Goal: Task Accomplishment & Management: Manage account settings

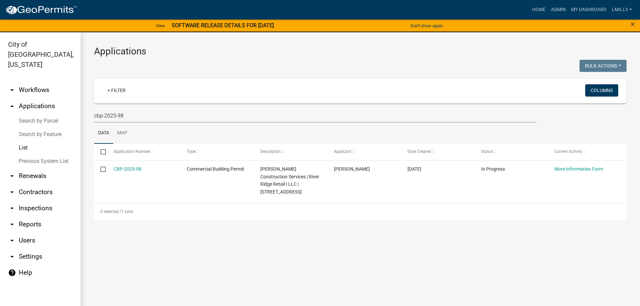
click at [42, 98] on link "arrow_drop_up Applications" at bounding box center [40, 106] width 81 height 16
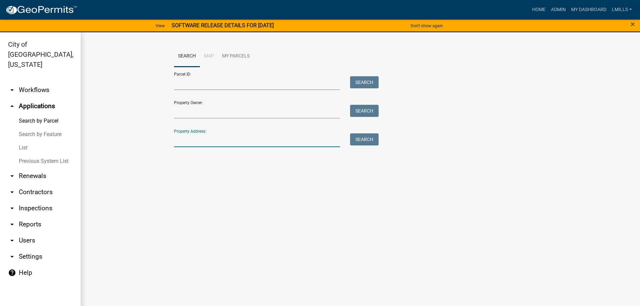
click at [233, 139] on input "Property Address:" at bounding box center [257, 140] width 166 height 14
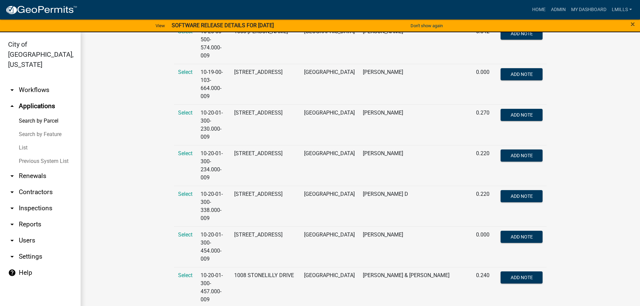
scroll to position [1007, 0]
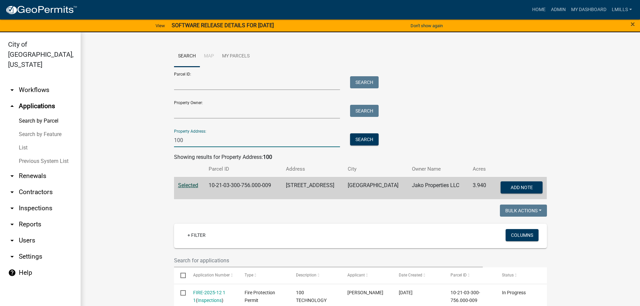
drag, startPoint x: 208, startPoint y: 142, endPoint x: 138, endPoint y: 143, distance: 69.8
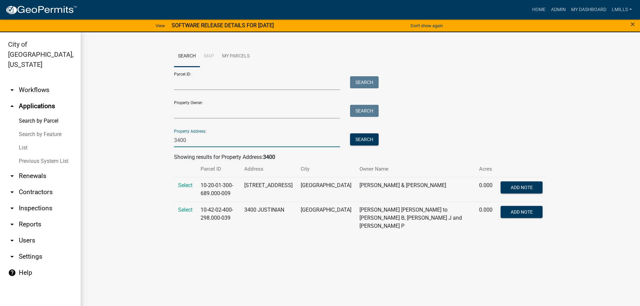
type input "3400"
drag, startPoint x: 180, startPoint y: 141, endPoint x: 155, endPoint y: 141, distance: 25.5
click at [155, 141] on wm-workflow-application-search-view "Search Map My Parcels Parcel ID: Search Property Owner: Search Property Address…" at bounding box center [360, 143] width 532 height 194
click at [197, 86] on input "Parcel ID:" at bounding box center [257, 83] width 166 height 14
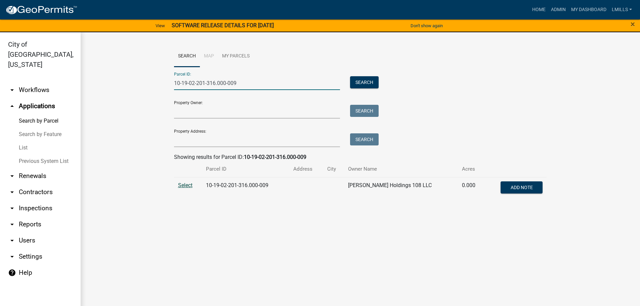
type input "10-19-02-201-316.000-009"
click at [187, 185] on span "Select" at bounding box center [185, 185] width 14 height 6
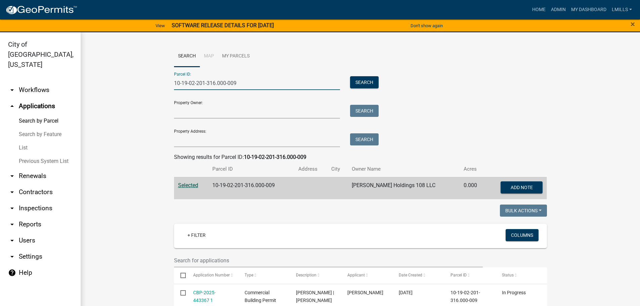
drag, startPoint x: 246, startPoint y: 85, endPoint x: 151, endPoint y: 81, distance: 95.1
click at [152, 81] on wm-workflow-application-search-view "Search Map My Parcels Parcel ID: 10-19-02-201-316.000-009 Search Property Owner…" at bounding box center [360, 260] width 532 height 429
click at [224, 140] on input "Property Address:" at bounding box center [257, 140] width 166 height 14
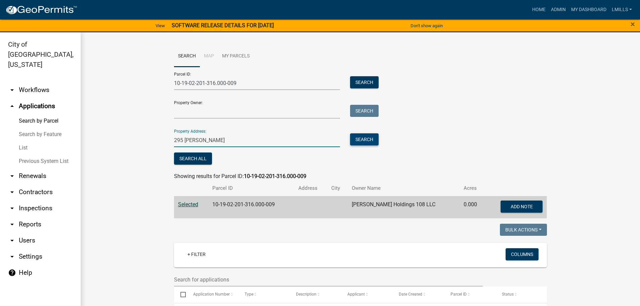
type input "295 Paul"
click at [369, 142] on button "Search" at bounding box center [364, 139] width 29 height 12
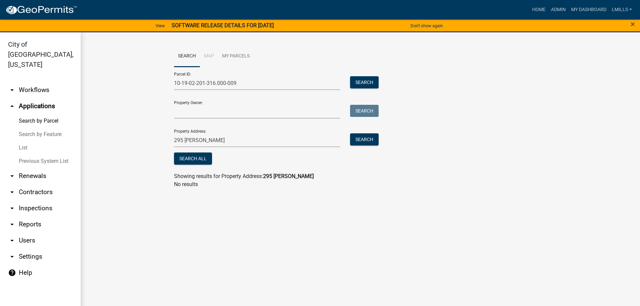
click at [34, 216] on link "arrow_drop_down Reports" at bounding box center [40, 224] width 81 height 16
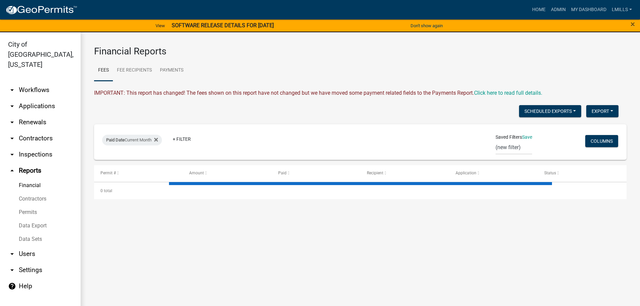
click at [41, 146] on link "arrow_drop_down Inspections" at bounding box center [40, 154] width 81 height 16
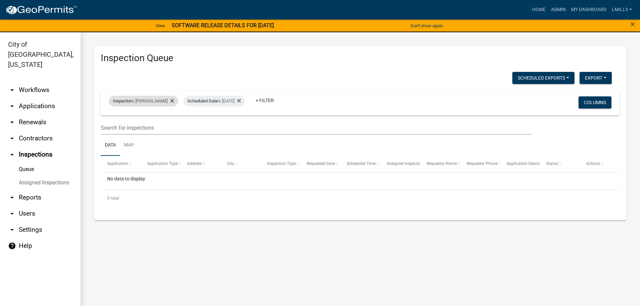
click at [150, 100] on div "Inspector is larry wallace" at bounding box center [143, 101] width 69 height 11
click at [146, 133] on select "Select an option None Shawn Jeremy Ramsey Mary Frey Chad Reischl Mike Kruer Har…" at bounding box center [139, 133] width 67 height 14
select select "fdb3bcc6-ce93-4663-8a18-5c08884dd177"
click at [106, 126] on select "Select an option None Shawn Jeremy Ramsey Mary Frey Chad Reischl Mike Kruer Har…" at bounding box center [139, 133] width 67 height 14
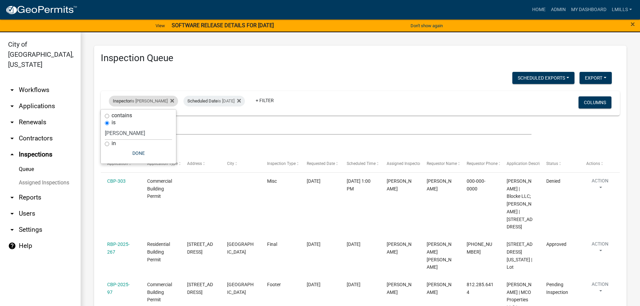
click at [137, 103] on div "Inspector is Mike Kruer" at bounding box center [143, 101] width 69 height 11
click at [141, 101] on div "Inspector is Mike Kruer" at bounding box center [143, 101] width 69 height 11
click at [143, 134] on select "Select an option None Shawn Jeremy Ramsey Mary Frey Chad Reischl Mike Kruer Har…" at bounding box center [138, 133] width 67 height 14
select select "13c97fbc-c819-4cee-844a-0db3d3c4db95"
click at [110, 126] on select "Select an option None Shawn Jeremy Ramsey Mary Frey Chad Reischl Mike Kruer Har…" at bounding box center [138, 133] width 67 height 14
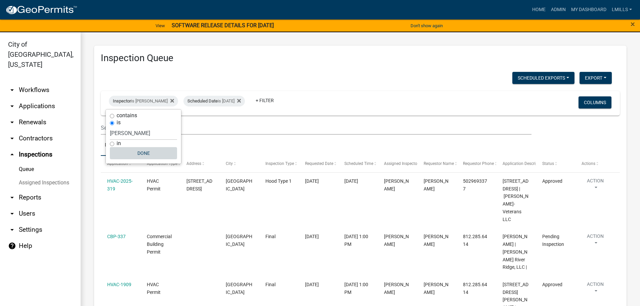
click at [145, 152] on button "Done" at bounding box center [143, 153] width 67 height 12
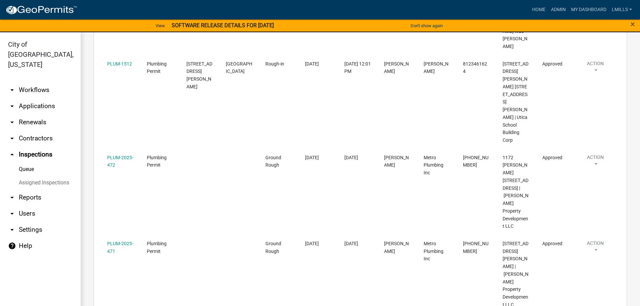
scroll to position [519, 0]
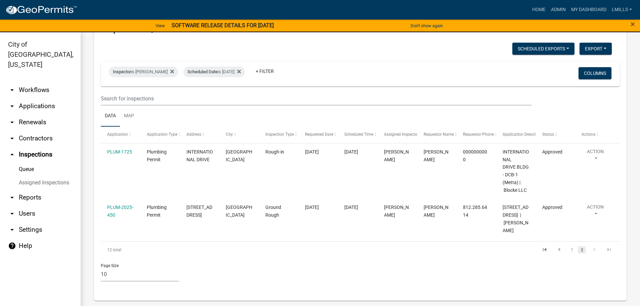
scroll to position [37, 0]
click at [567, 251] on link "1" at bounding box center [571, 249] width 8 height 7
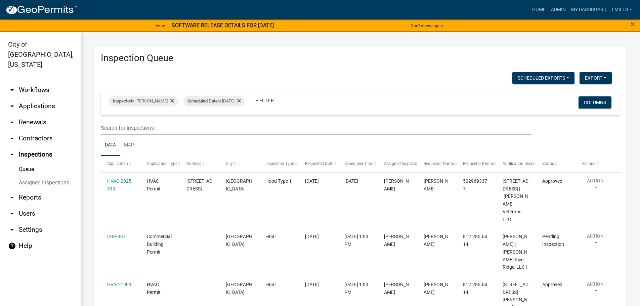
click at [40, 98] on link "arrow_drop_down Applications" at bounding box center [40, 106] width 81 height 16
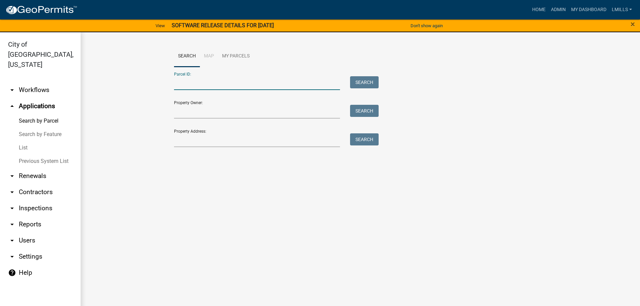
paste input "10-42-05-300-124.000-039"
type input "10-42-05-300-124.000-039"
click at [365, 83] on button "Search" at bounding box center [364, 82] width 29 height 12
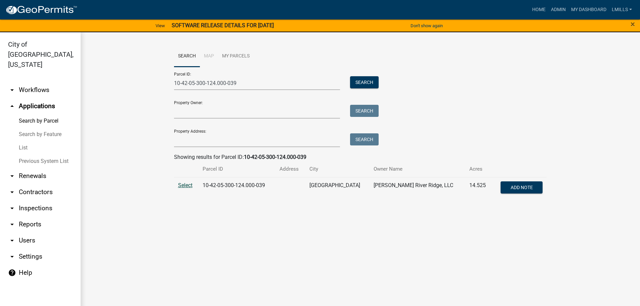
click at [182, 186] on span "Select" at bounding box center [185, 185] width 14 height 6
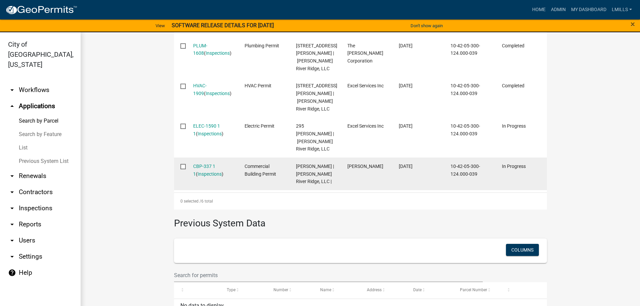
scroll to position [336, 0]
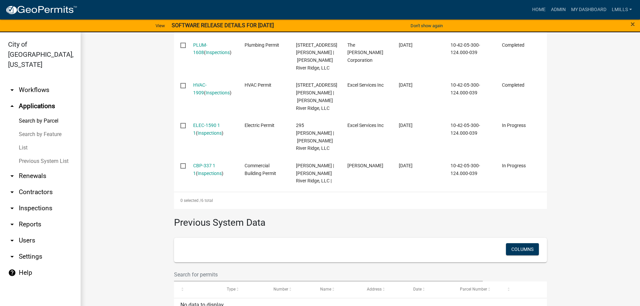
click at [43, 98] on link "arrow_drop_up Applications" at bounding box center [40, 106] width 81 height 16
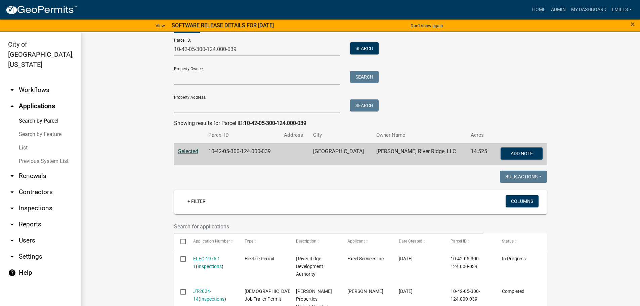
scroll to position [34, 0]
drag, startPoint x: 257, startPoint y: 53, endPoint x: 153, endPoint y: 48, distance: 104.2
click at [205, 110] on input "Property Address:" at bounding box center [257, 107] width 166 height 14
click at [364, 106] on button "Search" at bounding box center [364, 106] width 29 height 12
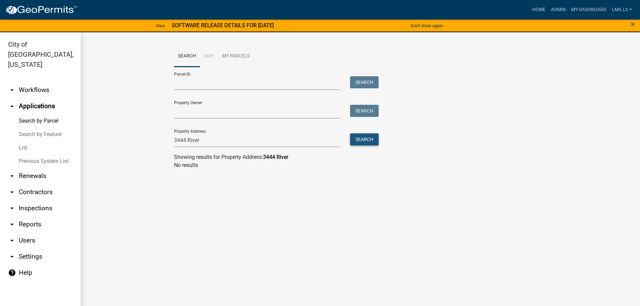
scroll to position [0, 0]
drag, startPoint x: 211, startPoint y: 142, endPoint x: 183, endPoint y: 142, distance: 27.9
click at [183, 142] on input "3444 River" at bounding box center [257, 140] width 166 height 14
type input "3444"
click at [364, 140] on button "Search" at bounding box center [364, 139] width 29 height 12
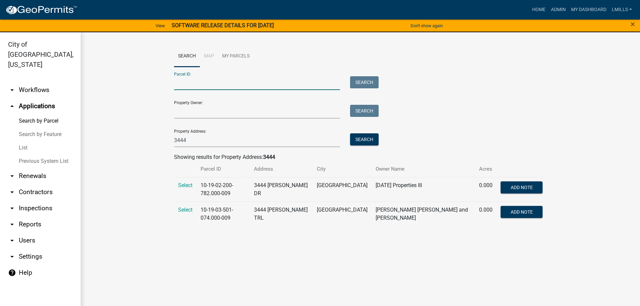
click at [205, 87] on input "Parcel ID:" at bounding box center [257, 83] width 166 height 14
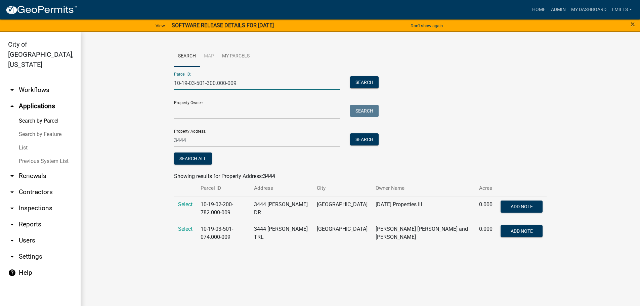
type input "10-19-03-501-300.000-009"
drag, startPoint x: 194, startPoint y: 144, endPoint x: 158, endPoint y: 144, distance: 35.9
click at [158, 144] on wm-workflow-application-search-view "Search Map My Parcels Parcel ID: 10-19-03-501-300.000-009 Search Property Owner…" at bounding box center [360, 148] width 532 height 205
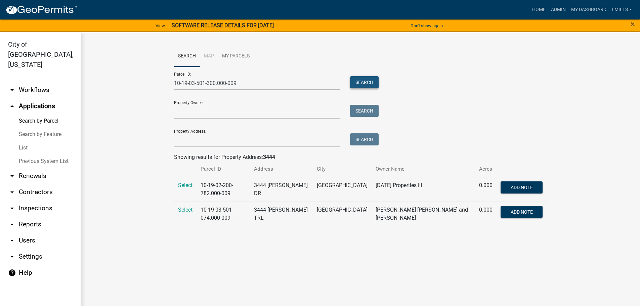
click at [364, 83] on button "Search" at bounding box center [364, 82] width 29 height 12
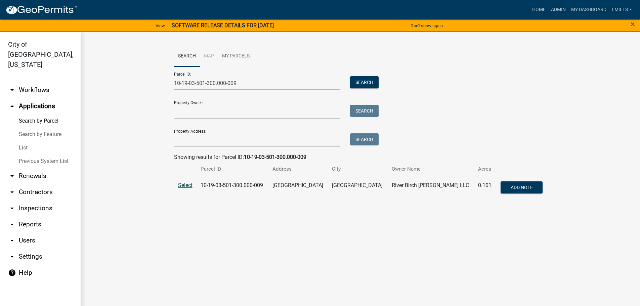
click at [184, 185] on span "Select" at bounding box center [185, 185] width 14 height 6
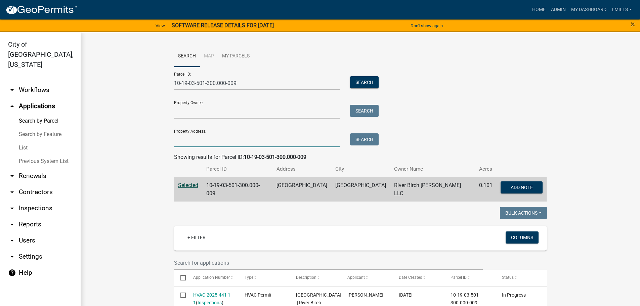
click at [210, 141] on input "Property Address:" at bounding box center [257, 140] width 166 height 14
drag, startPoint x: 238, startPoint y: 84, endPoint x: 138, endPoint y: 80, distance: 100.1
click at [138, 80] on wm-workflow-application-search-view "Search Map My Parcels Parcel ID: 10-19-03-501-300.000-009 Search Property Owner…" at bounding box center [360, 310] width 532 height 529
click at [196, 143] on input "Property Address:" at bounding box center [257, 140] width 166 height 14
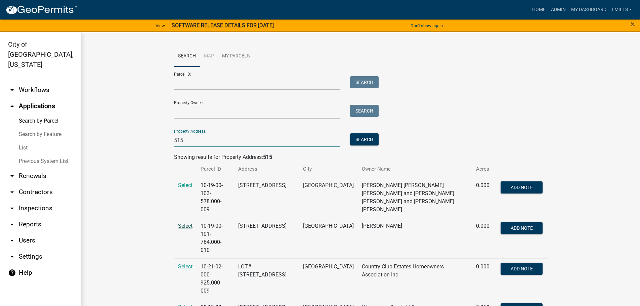
type input "515"
click at [186, 223] on span "Select" at bounding box center [185, 226] width 14 height 6
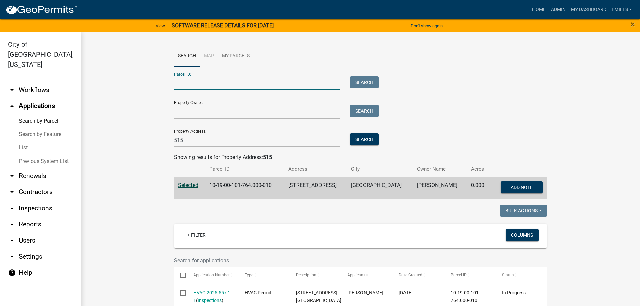
click at [203, 87] on input "Parcel ID:" at bounding box center [257, 83] width 166 height 14
paste input "10-19-00-100-458.000-010"
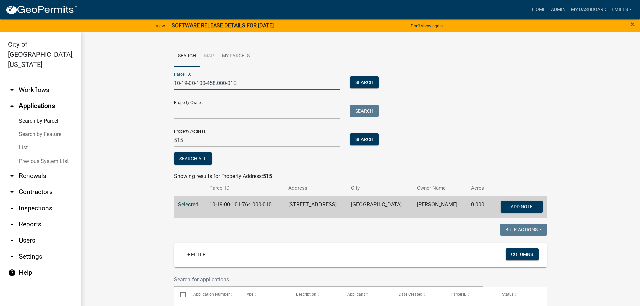
type input "10-19-00-100-458.000-010"
drag, startPoint x: 195, startPoint y: 143, endPoint x: 149, endPoint y: 142, distance: 45.7
click at [149, 142] on wm-workflow-application-search-view "Search Map My Parcels Parcel ID: 10-19-00-100-458.000-010 Search Property Owner…" at bounding box center [360, 270] width 532 height 448
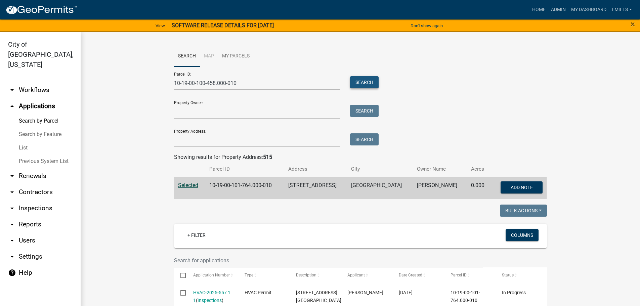
click at [368, 79] on button "Search" at bounding box center [364, 82] width 29 height 12
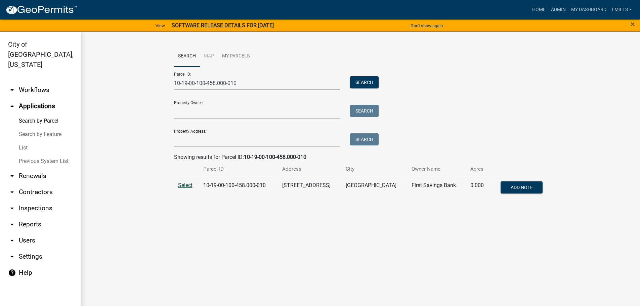
click at [184, 184] on span "Select" at bounding box center [185, 185] width 14 height 6
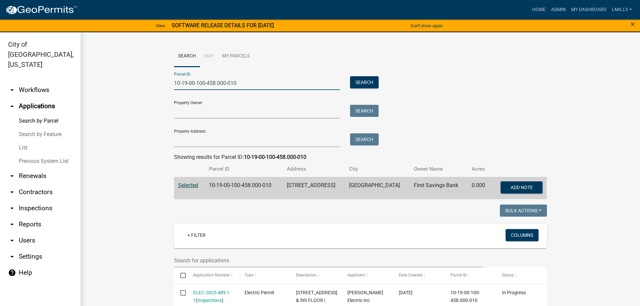
drag, startPoint x: 203, startPoint y: 85, endPoint x: 138, endPoint y: 81, distance: 64.9
click at [201, 144] on input "Property Address:" at bounding box center [257, 140] width 166 height 14
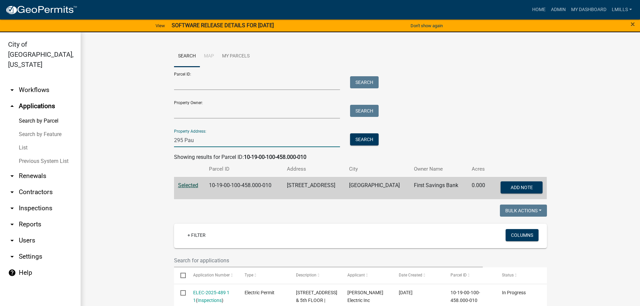
type input "295 Paul"
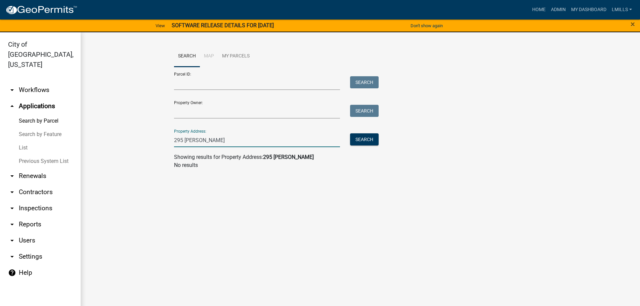
click at [37, 200] on link "arrow_drop_down Inspections" at bounding box center [40, 208] width 81 height 16
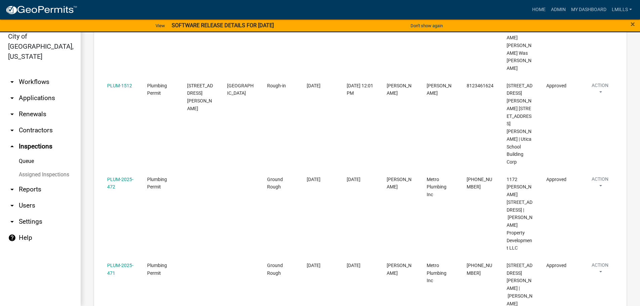
scroll to position [470, 0]
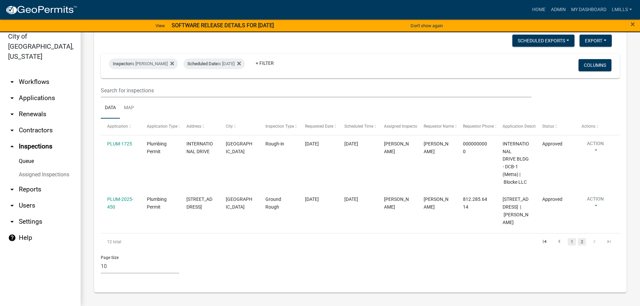
click at [567, 242] on link "1" at bounding box center [571, 241] width 8 height 7
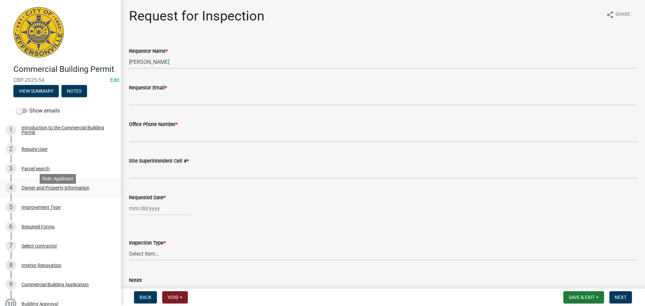
click at [64, 190] on div "Owner and Property Information" at bounding box center [55, 187] width 68 height 5
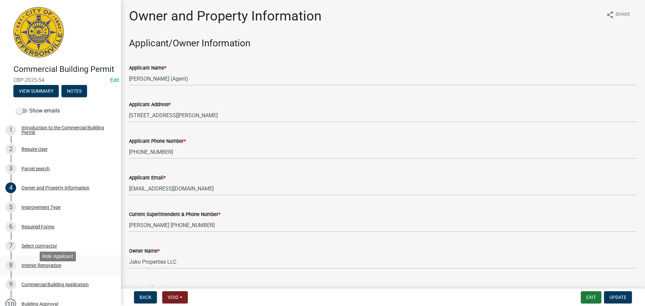
click at [48, 268] on div "Interior Renovation" at bounding box center [41, 265] width 40 height 5
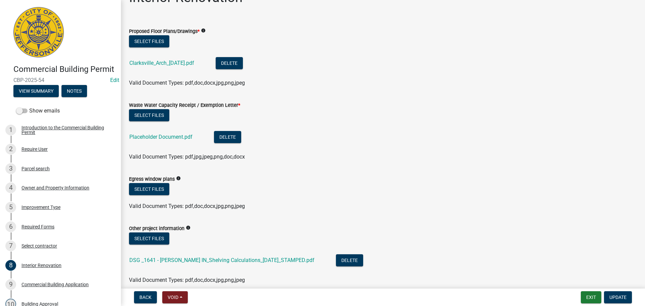
scroll to position [49, 0]
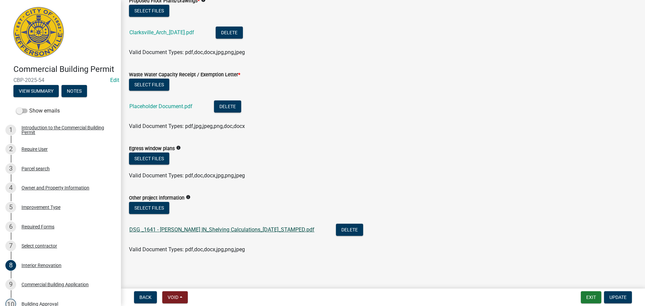
click at [224, 228] on link "DSG _1641 - Jefferson_ IN_Shelving Calculations_12.10.2024_STAMPED.pdf" at bounding box center [221, 229] width 185 height 6
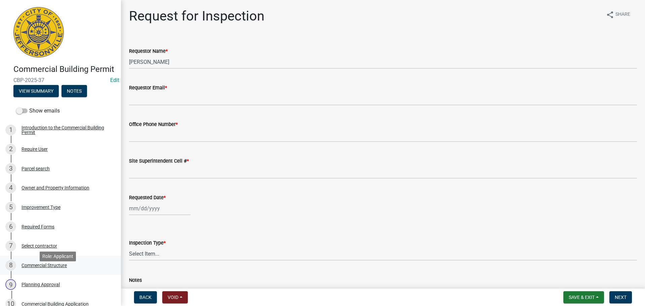
click at [46, 268] on div "Commercial Structure" at bounding box center [43, 265] width 45 height 5
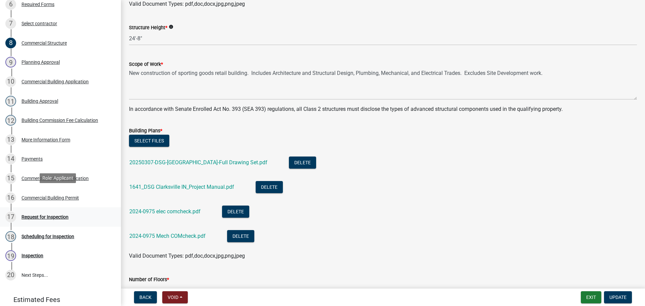
scroll to position [235, 0]
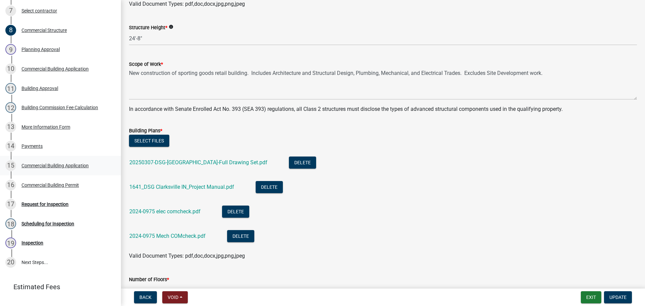
click at [51, 168] on div "Commercial Building Application" at bounding box center [54, 165] width 67 height 5
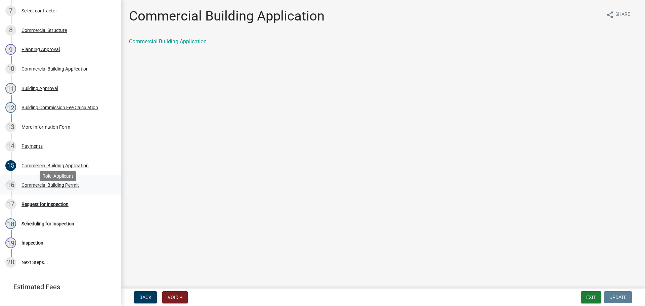
click at [48, 187] on div "Commercial Building Permit" at bounding box center [49, 185] width 57 height 5
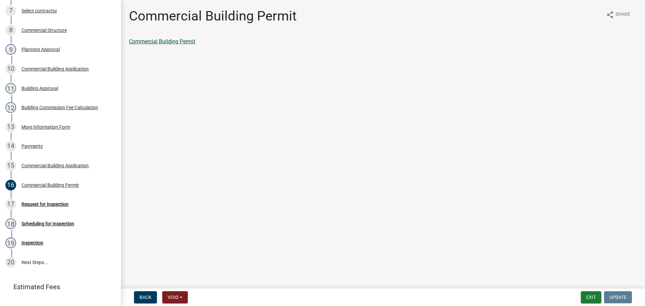
click at [185, 43] on link "Commercial Building Permit" at bounding box center [162, 41] width 66 height 6
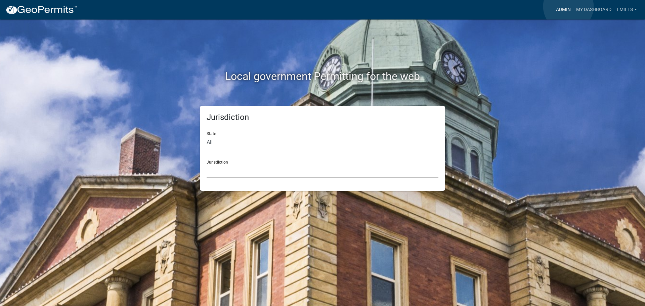
drag, startPoint x: 568, startPoint y: 6, endPoint x: 555, endPoint y: 7, distance: 12.8
click at [568, 6] on link "Admin" at bounding box center [563, 9] width 20 height 13
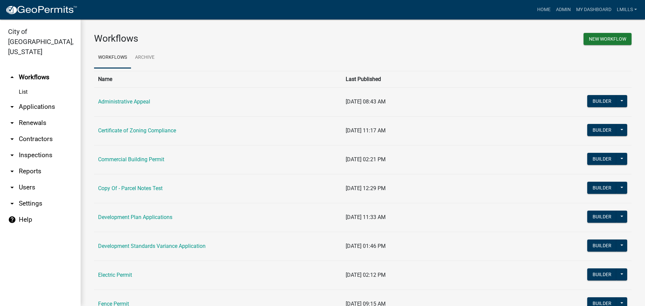
click at [38, 99] on link "arrow_drop_down Applications" at bounding box center [40, 107] width 81 height 16
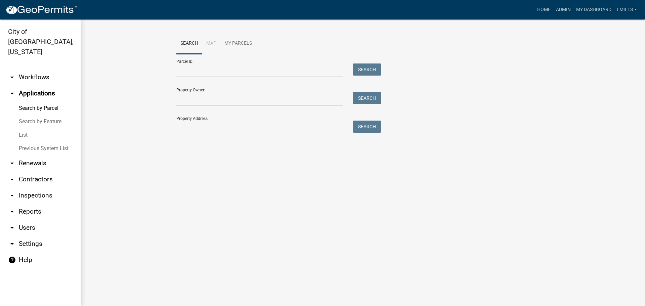
click at [26, 128] on link "List" at bounding box center [40, 134] width 81 height 13
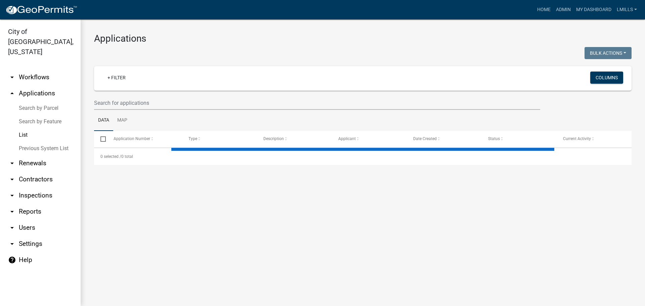
select select "3: 100"
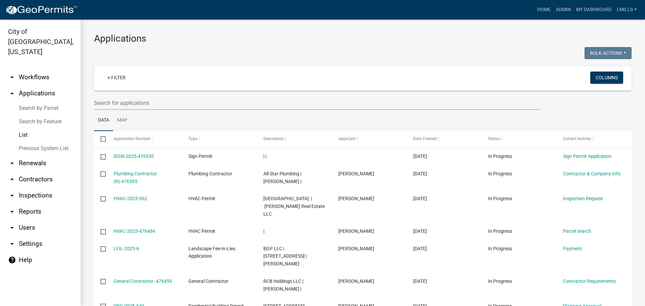
click at [37, 69] on link "arrow_drop_down Workflows" at bounding box center [40, 77] width 81 height 16
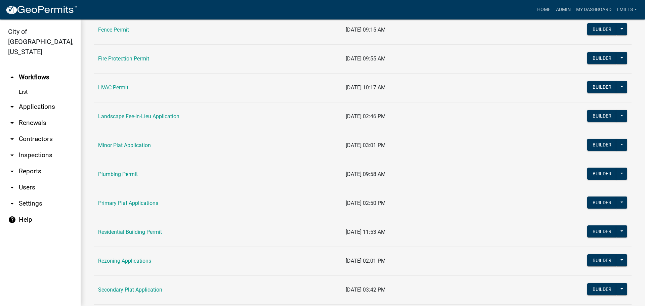
scroll to position [302, 0]
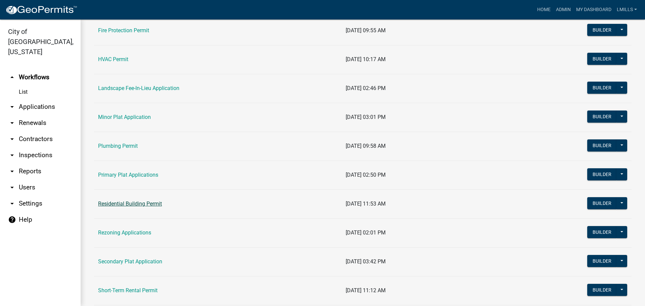
click at [132, 204] on link "Residential Building Permit" at bounding box center [130, 203] width 64 height 6
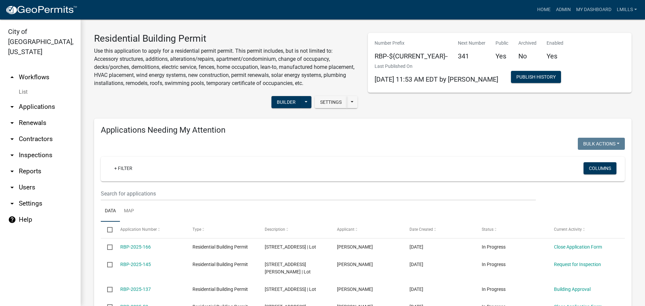
click at [35, 99] on link "arrow_drop_down Applications" at bounding box center [40, 107] width 81 height 16
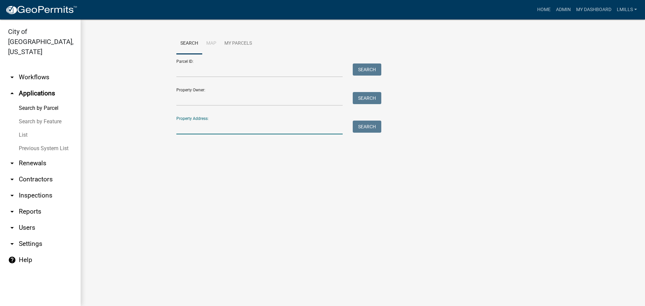
click at [204, 127] on input "Property Address:" at bounding box center [259, 128] width 166 height 14
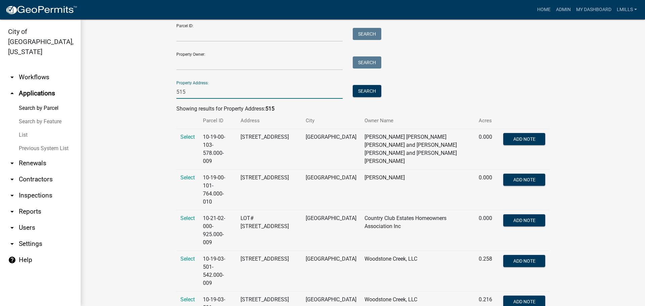
scroll to position [67, 0]
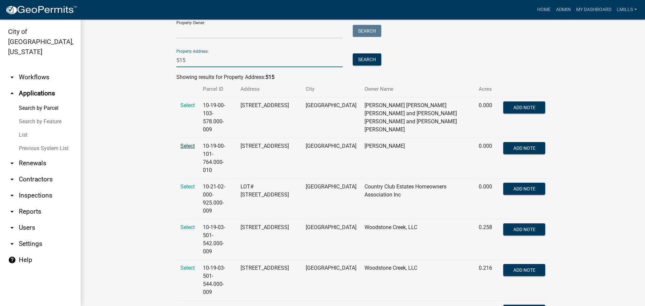
type input "515"
click at [188, 143] on span "Select" at bounding box center [187, 146] width 14 height 6
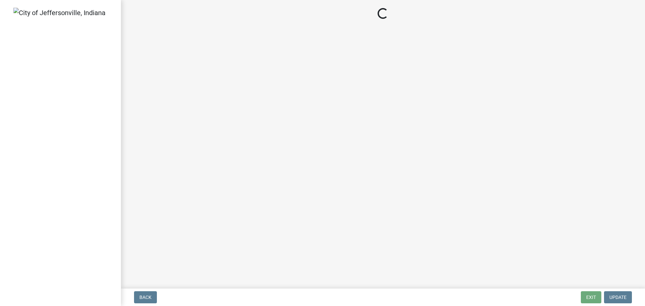
select select "3: 3"
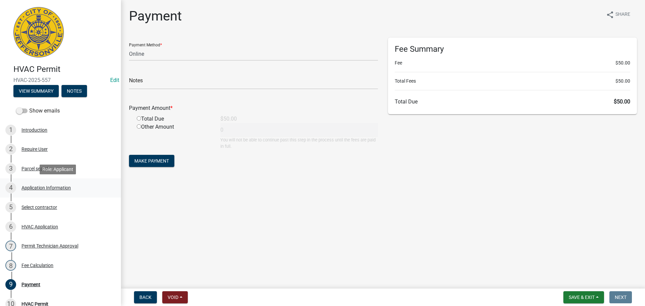
click at [40, 189] on div "Application Information" at bounding box center [45, 187] width 49 height 5
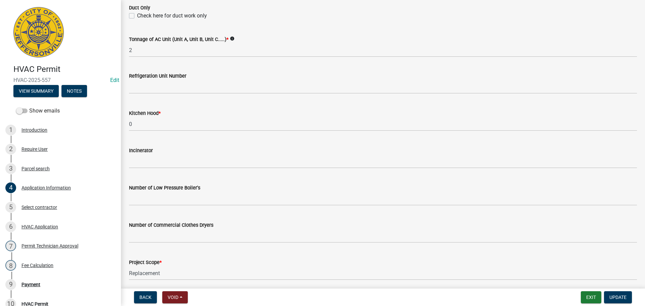
scroll to position [452, 0]
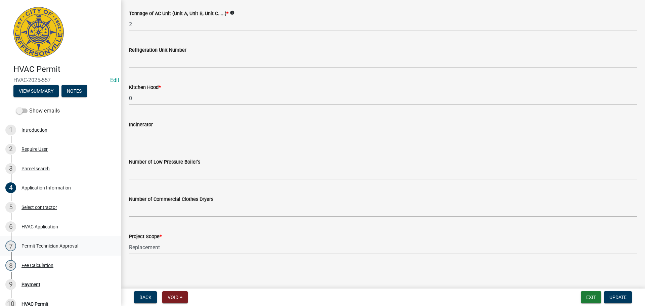
click at [57, 245] on div "Permit Technician Approval" at bounding box center [49, 245] width 57 height 5
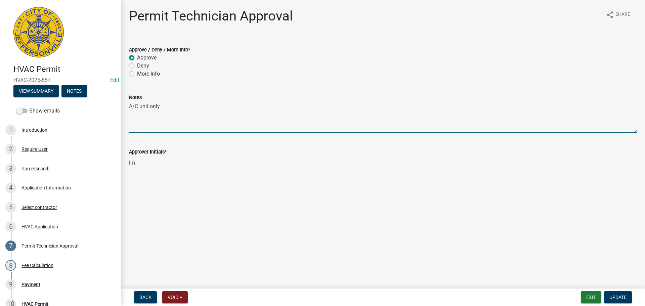
click at [168, 108] on textarea "A/C unit only" at bounding box center [383, 117] width 508 height 32
type textarea "A/C unit only double fee"
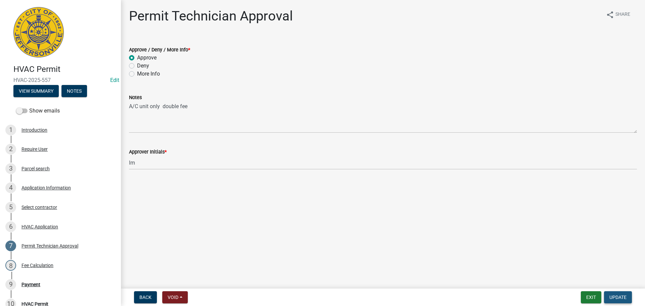
click at [611, 294] on span "Update" at bounding box center [617, 296] width 17 height 5
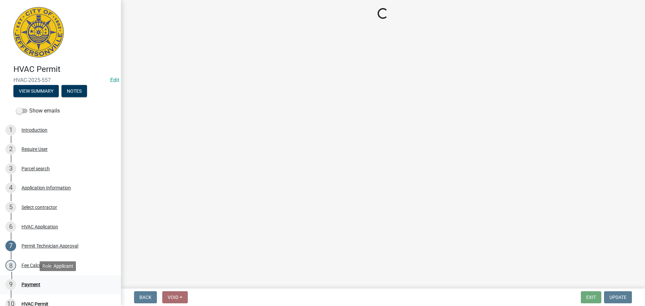
click at [31, 282] on div "Payment" at bounding box center [30, 284] width 19 height 5
click at [33, 264] on div "Fee Calculation" at bounding box center [37, 265] width 32 height 5
select select "3: 3"
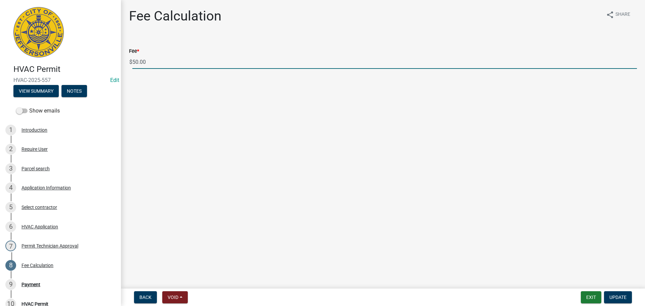
drag, startPoint x: 165, startPoint y: 65, endPoint x: 111, endPoint y: 63, distance: 53.8
click at [111, 63] on div "HVAC Permit HVAC-2025-557 Edit View Summary Notes Show emails 1 Introduction 2 …" at bounding box center [322, 153] width 645 height 306
type input "100.00"
click at [613, 296] on span "Update" at bounding box center [617, 296] width 17 height 5
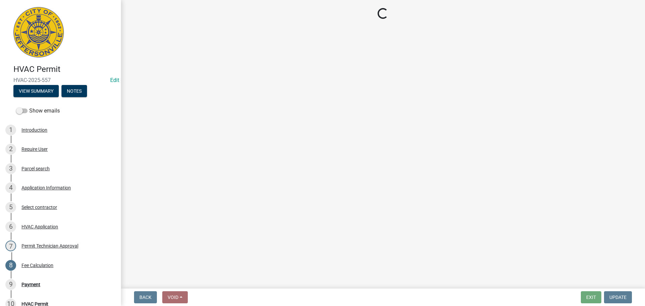
select select "3: 3"
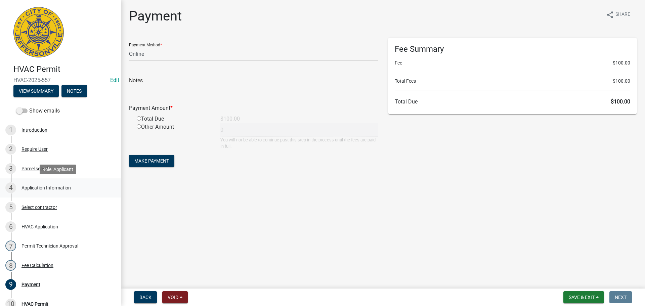
click at [41, 191] on div "4 Application Information" at bounding box center [57, 187] width 105 height 11
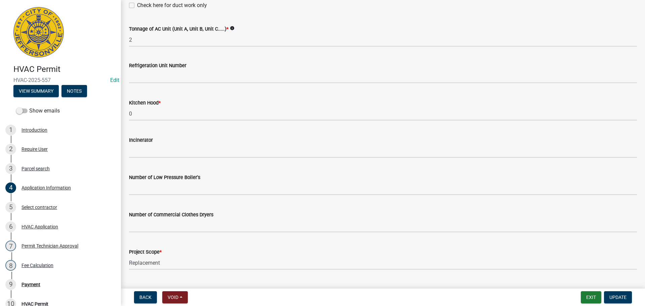
scroll to position [452, 0]
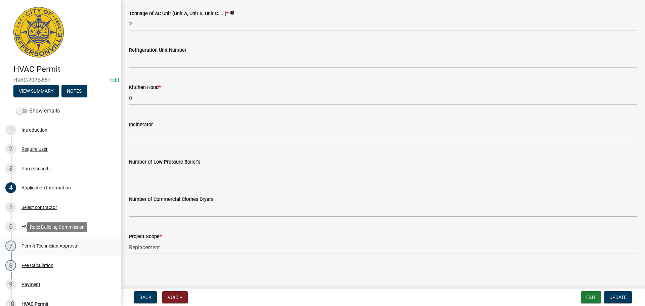
click at [40, 244] on div "Permit Technician Approval" at bounding box center [49, 245] width 57 height 5
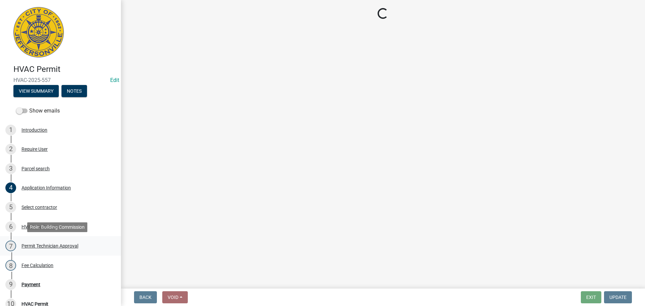
scroll to position [0, 0]
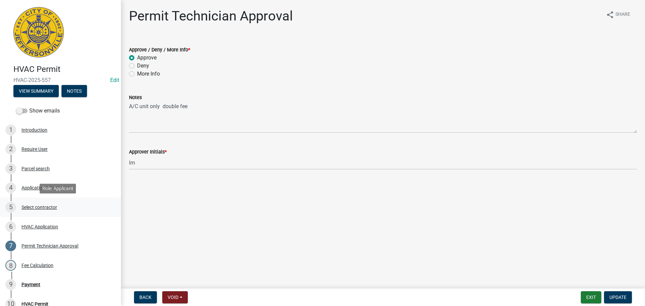
click at [36, 205] on div "Select contractor" at bounding box center [39, 207] width 36 height 5
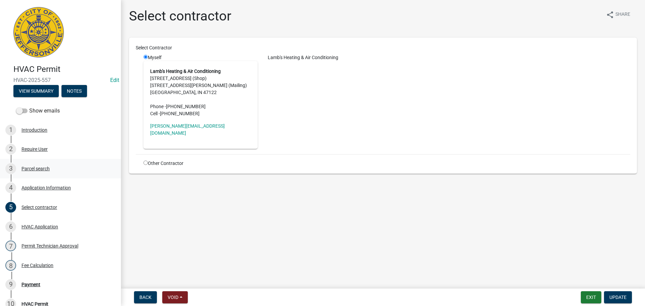
click at [40, 167] on div "Parcel search" at bounding box center [35, 168] width 28 height 5
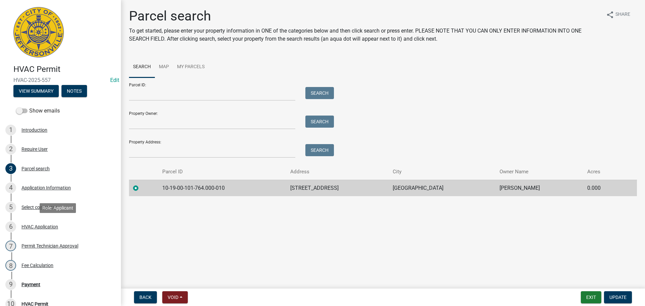
click at [41, 225] on div "HVAC Application" at bounding box center [39, 226] width 37 height 5
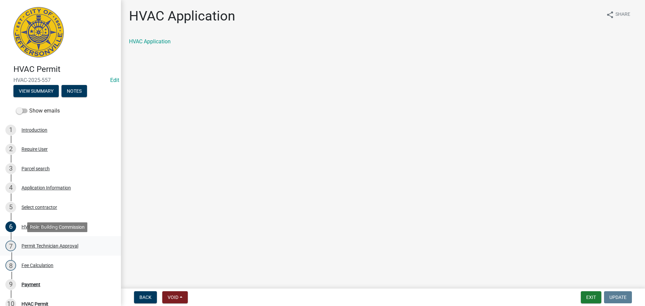
click at [33, 244] on div "Permit Technician Approval" at bounding box center [49, 245] width 57 height 5
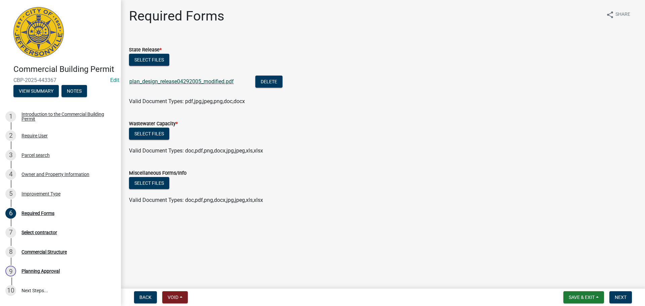
click at [176, 83] on link "plan_design_release04292005_modified.pdf" at bounding box center [181, 81] width 104 height 6
click at [38, 157] on div "Parcel search" at bounding box center [35, 155] width 28 height 5
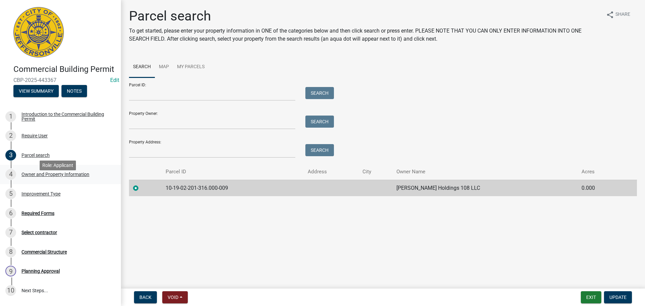
click at [48, 177] on div "Owner and Property Information" at bounding box center [55, 174] width 68 height 5
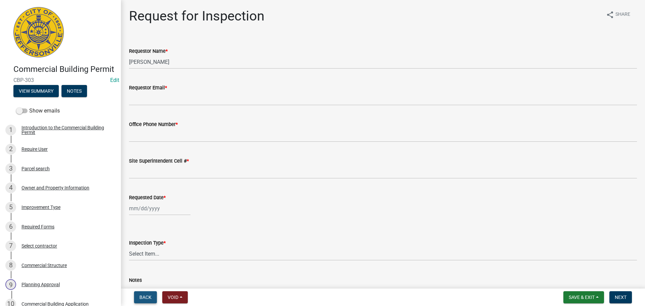
click at [141, 297] on span "Back" at bounding box center [145, 296] width 12 height 5
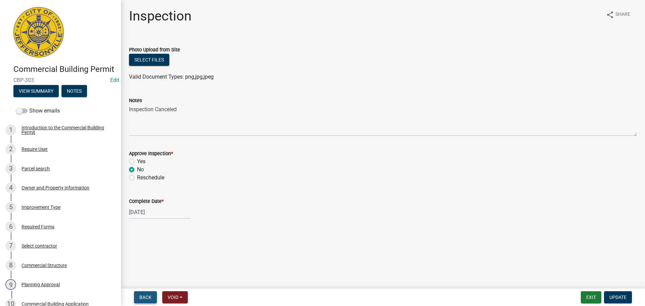
click at [141, 294] on span "Back" at bounding box center [145, 296] width 12 height 5
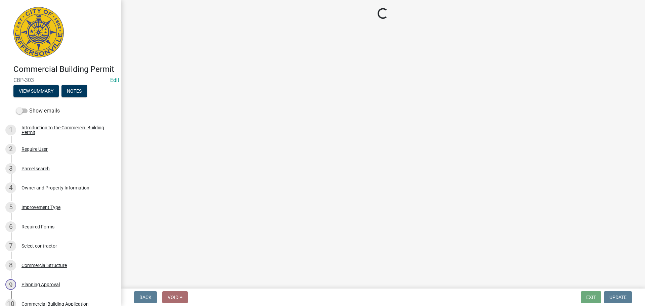
select select "fdb3bcc6-ce93-4663-8a18-5c08884dd177"
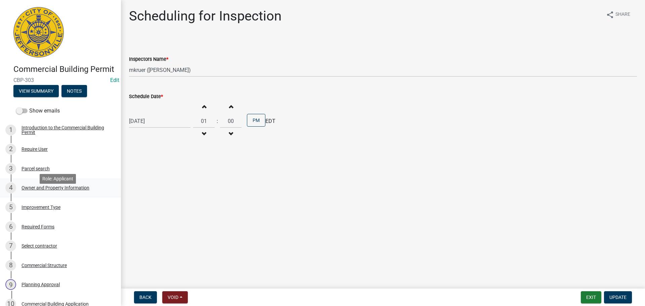
click at [52, 190] on div "Owner and Property Information" at bounding box center [55, 187] width 68 height 5
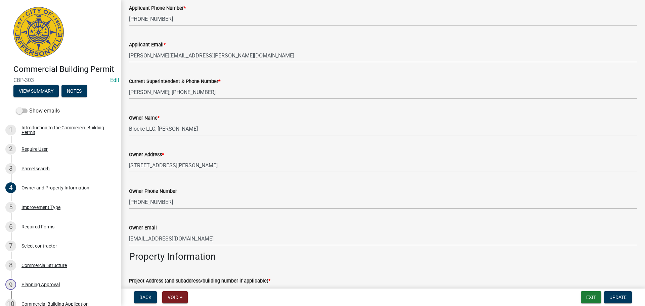
scroll to position [131, 0]
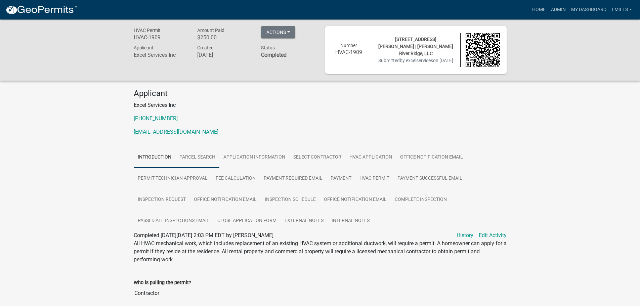
click at [199, 158] on link "Parcel search" at bounding box center [197, 157] width 44 height 21
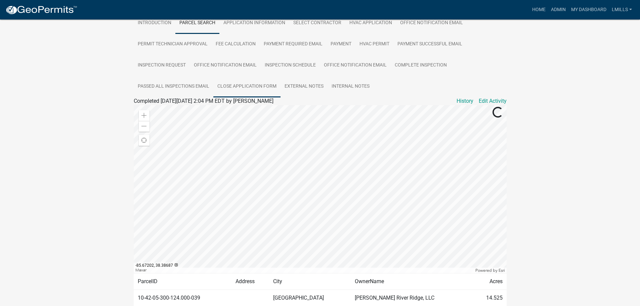
scroll to position [168, 0]
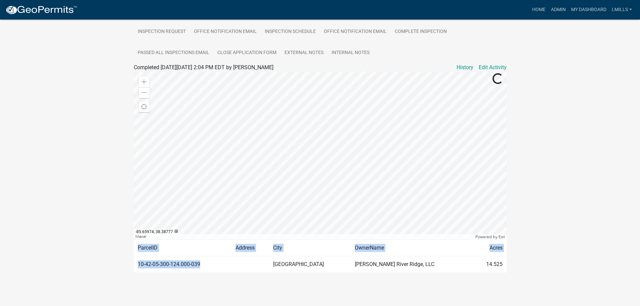
drag, startPoint x: 208, startPoint y: 263, endPoint x: 129, endPoint y: 265, distance: 78.6
click at [129, 265] on div "Introduction Parcel search Application Information Select contractor HVAC Appli…" at bounding box center [320, 132] width 383 height 307
click at [205, 277] on wm-application-readonly "Introduction Parcel search Application Information Select contractor HVAC Appli…" at bounding box center [320, 132] width 373 height 307
drag, startPoint x: 202, startPoint y: 263, endPoint x: 136, endPoint y: 266, distance: 65.9
click at [136, 266] on td "10-42-05-300-124.000-039" at bounding box center [183, 264] width 98 height 16
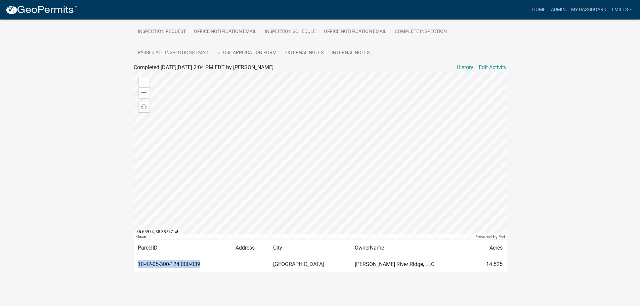
copy td "10-42-05-300-124.000-039"
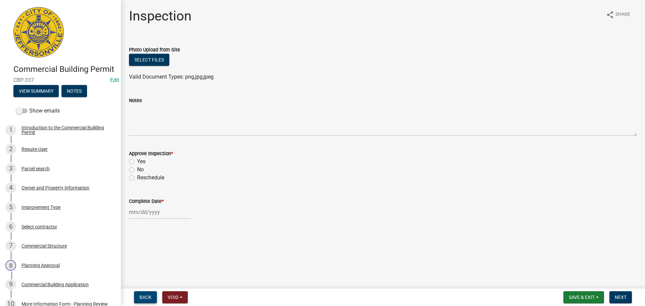
click at [153, 299] on button "Back" at bounding box center [145, 297] width 23 height 12
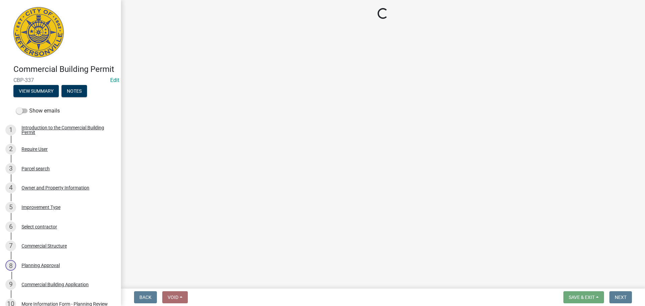
select select "13c97fbc-c819-4cee-844a-0db3d3c4db95"
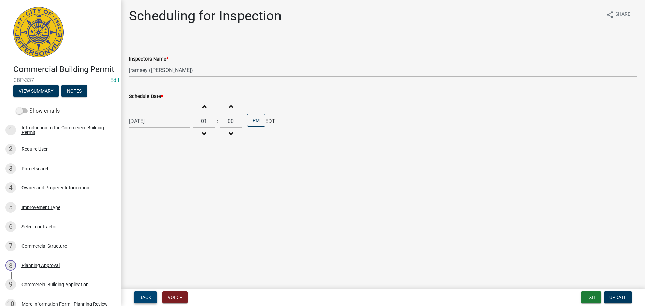
click at [153, 299] on button "Back" at bounding box center [145, 297] width 23 height 12
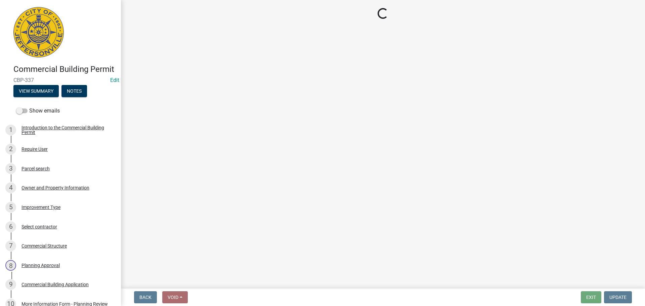
select select "8ea0f6e5-dde7-4881-a999-02519822ccbf"
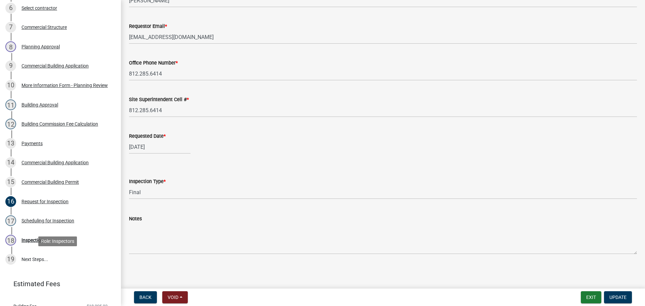
scroll to position [235, 0]
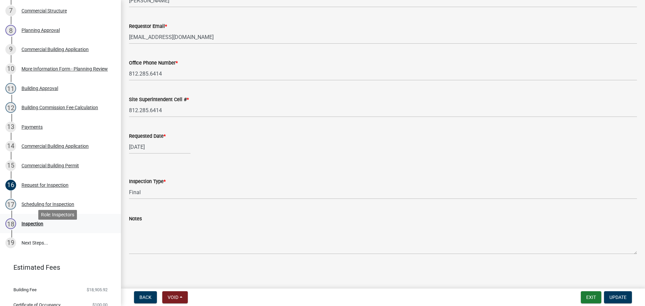
click at [35, 226] on div "Inspection" at bounding box center [32, 223] width 22 height 5
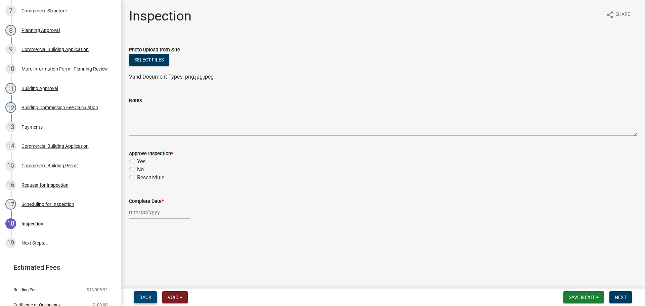
click at [146, 296] on span "Back" at bounding box center [145, 296] width 12 height 5
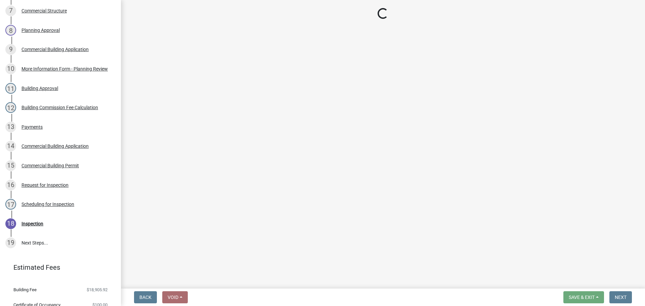
select select "13c97fbc-c819-4cee-844a-0db3d3c4db95"
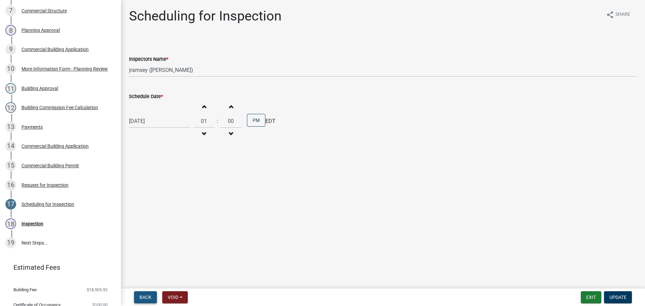
click at [141, 301] on button "Back" at bounding box center [145, 297] width 23 height 12
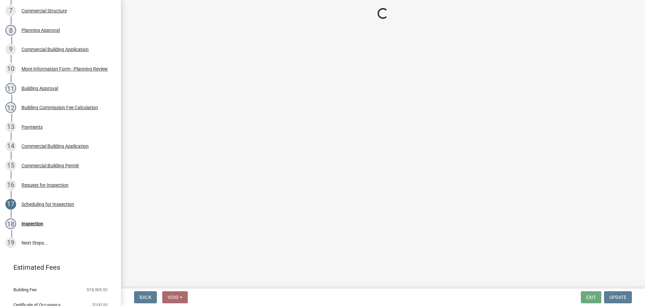
select select "8ea0f6e5-dde7-4881-a999-02519822ccbf"
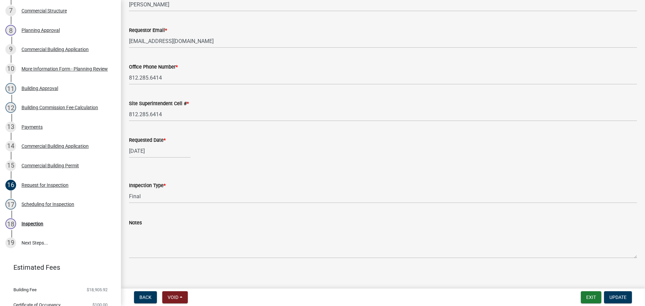
scroll to position [61, 0]
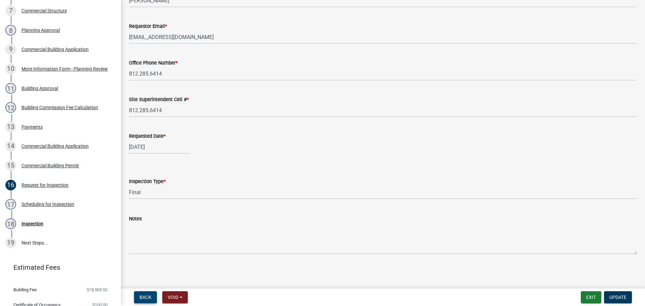
click at [142, 298] on span "Back" at bounding box center [145, 296] width 12 height 5
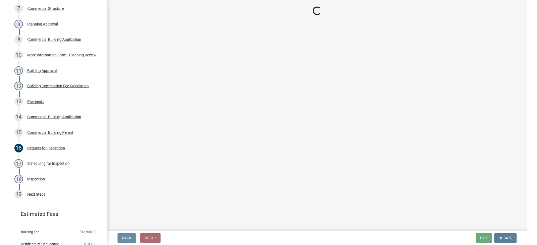
scroll to position [0, 0]
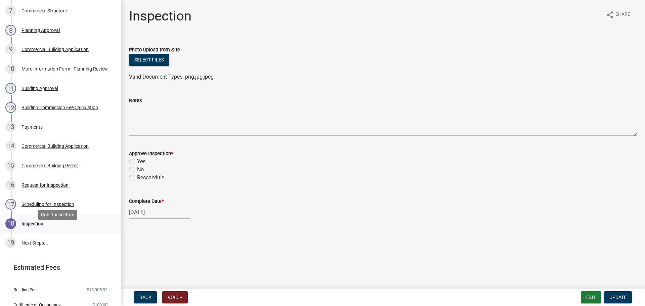
click at [36, 226] on div "Inspection" at bounding box center [32, 223] width 22 height 5
click at [146, 298] on span "Back" at bounding box center [145, 296] width 12 height 5
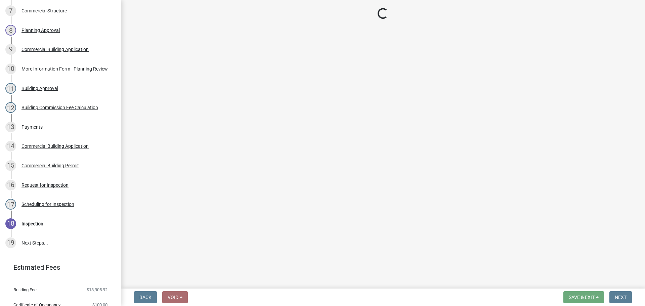
select select "13c97fbc-c819-4cee-844a-0db3d3c4db95"
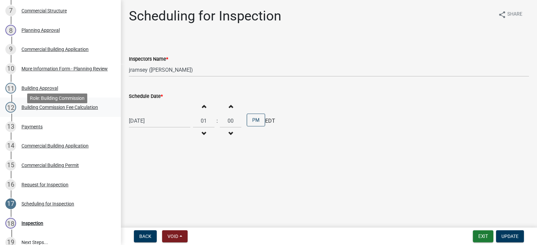
click at [41, 110] on div "Building Commission Fee Calculation" at bounding box center [59, 107] width 77 height 5
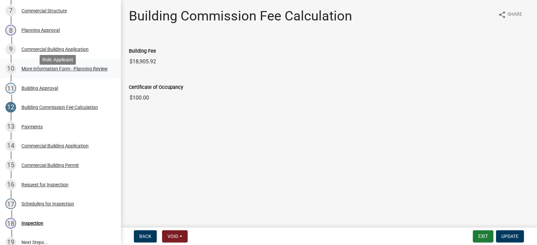
click at [55, 71] on div "More Information Form - Planning Review" at bounding box center [64, 68] width 86 height 5
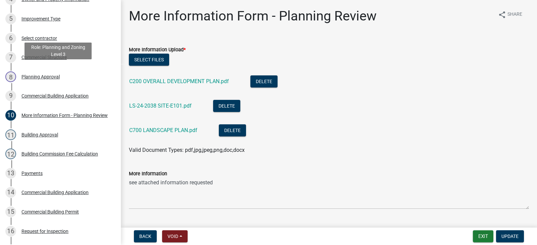
scroll to position [101, 0]
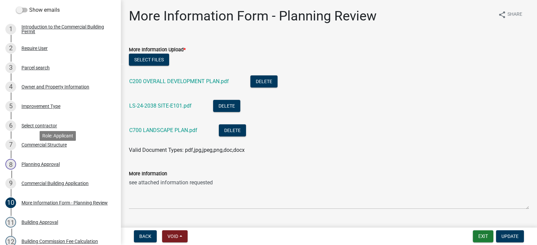
click at [39, 150] on div "7 Commercial Structure" at bounding box center [57, 145] width 105 height 11
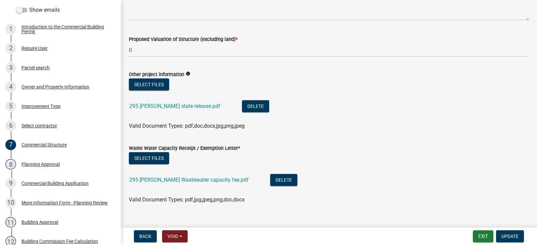
scroll to position [483, 0]
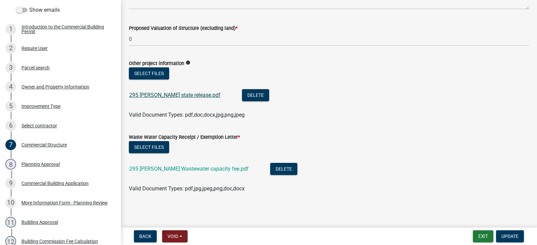
click at [174, 97] on link "295 Paul Garrett state release.pdf" at bounding box center [174, 95] width 91 height 6
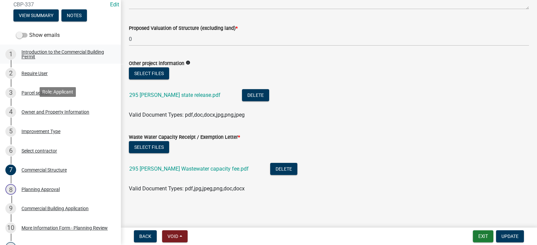
scroll to position [0, 0]
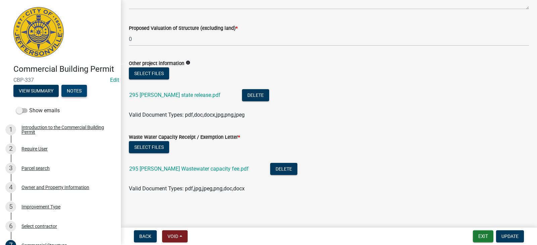
click at [72, 97] on button "Notes" at bounding box center [74, 91] width 26 height 12
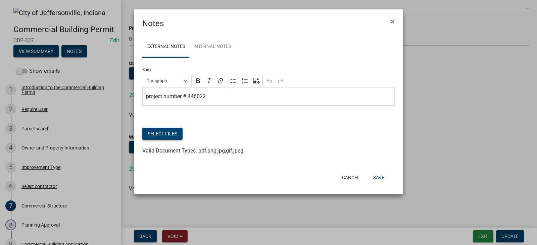
click at [170, 135] on button "Select files" at bounding box center [162, 134] width 40 height 12
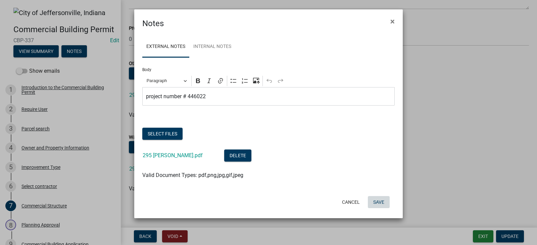
click at [381, 203] on button "Save" at bounding box center [379, 202] width 22 height 12
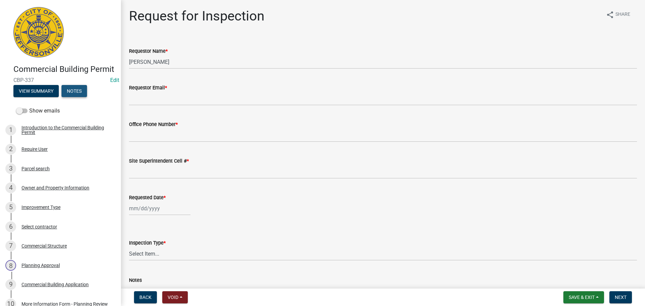
click at [84, 97] on button "Notes" at bounding box center [74, 91] width 26 height 12
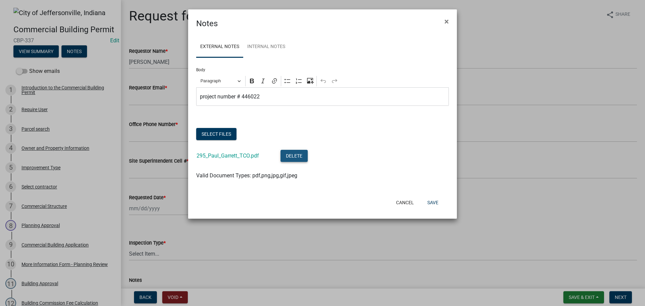
click at [291, 156] on button "Delete" at bounding box center [293, 156] width 27 height 12
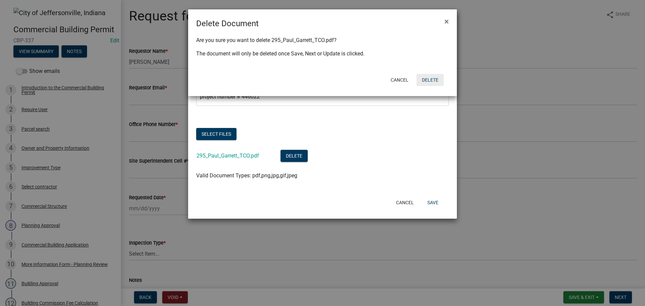
click at [432, 79] on button "Delete" at bounding box center [429, 80] width 27 height 12
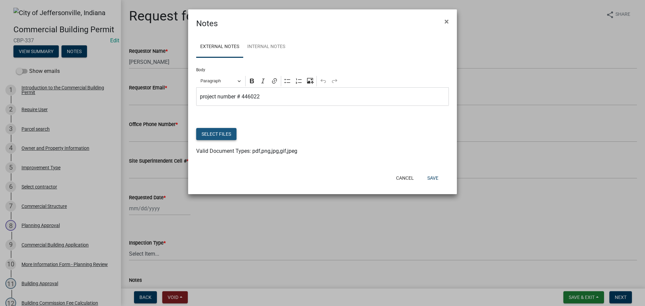
click at [225, 132] on button "Select files" at bounding box center [216, 134] width 40 height 12
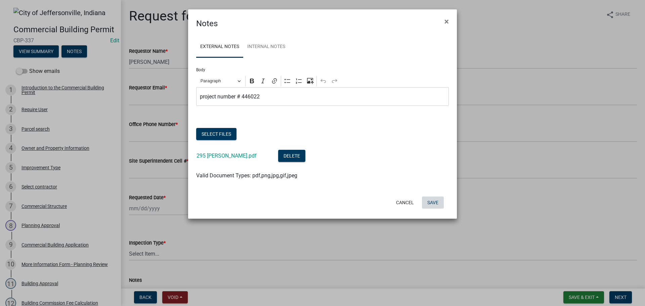
click at [432, 201] on button "Save" at bounding box center [433, 202] width 22 height 12
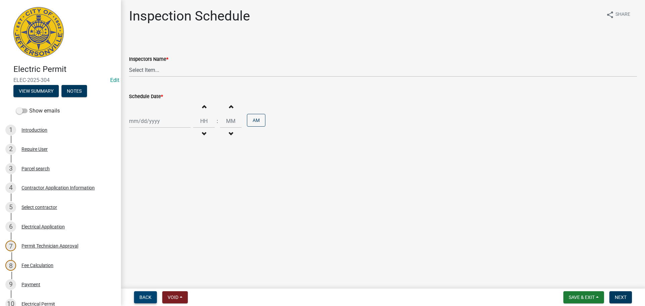
click at [151, 300] on span "Back" at bounding box center [145, 296] width 12 height 5
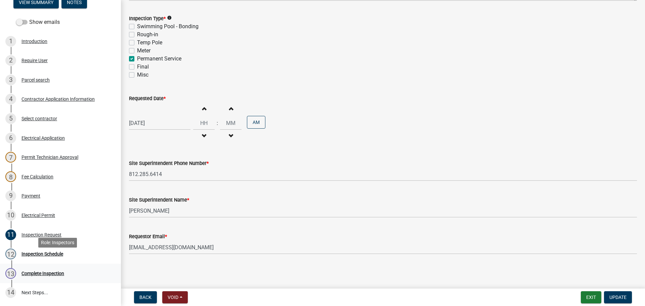
scroll to position [101, 0]
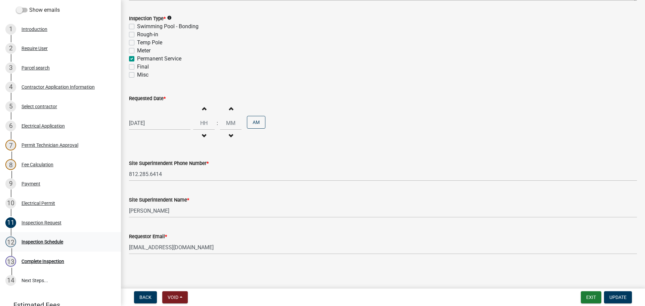
click at [42, 243] on div "Inspection Schedule" at bounding box center [42, 241] width 42 height 5
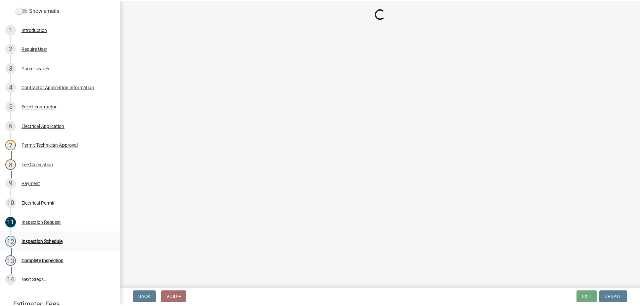
scroll to position [0, 0]
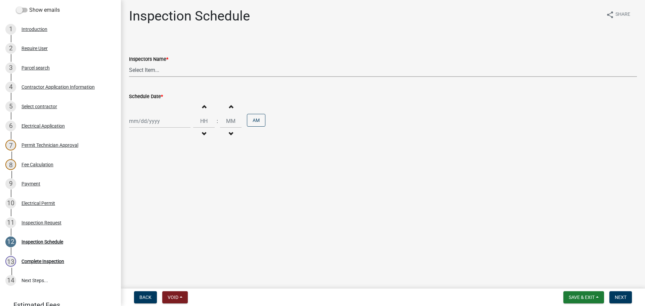
click at [185, 72] on select "Select Item... [PERSON_NAME] ([PERSON_NAME]) [PERSON_NAME] ([PERSON_NAME]) mkru…" at bounding box center [383, 70] width 508 height 14
select select "36a8b8f0-2ef8-43e9-ae06-718f51af8d36"
click at [129, 63] on select "Select Item... [PERSON_NAME] ([PERSON_NAME]) [PERSON_NAME] ([PERSON_NAME]) mkru…" at bounding box center [383, 70] width 508 height 14
click at [170, 122] on div at bounding box center [159, 121] width 61 height 14
select select "9"
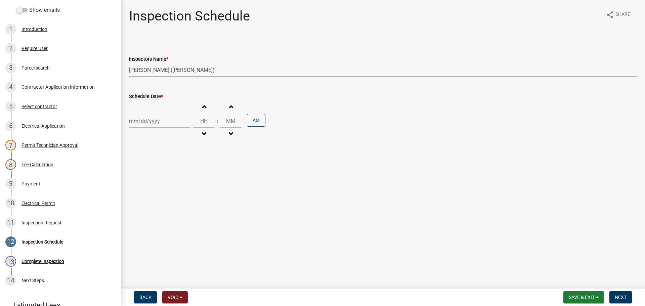
select select "2025"
click at [155, 167] on div "10" at bounding box center [157, 167] width 11 height 11
type input "[DATE]"
click at [616, 297] on span "Next" at bounding box center [620, 296] width 12 height 5
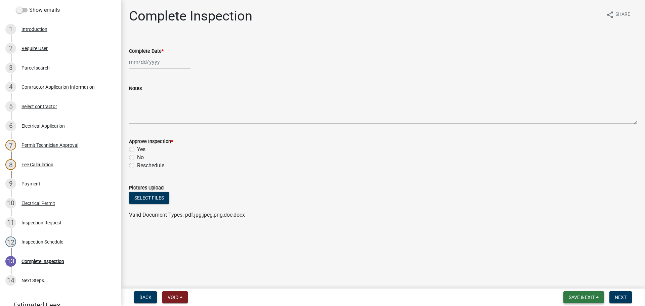
click at [599, 296] on button "Save & Exit" at bounding box center [583, 297] width 41 height 12
click at [578, 278] on button "Save & Exit" at bounding box center [577, 280] width 54 height 16
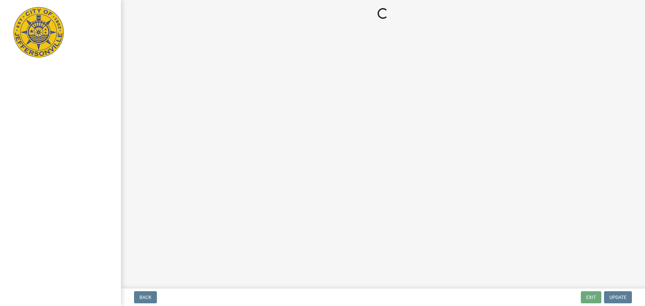
select select "3: 3"
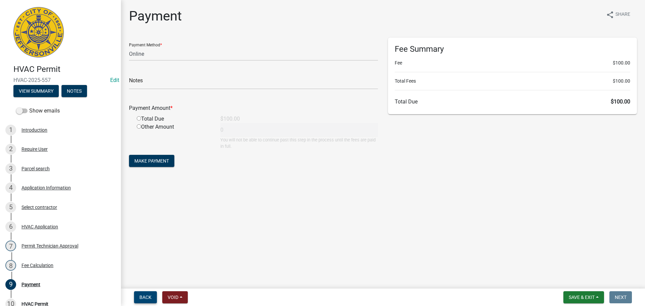
click at [146, 299] on span "Back" at bounding box center [145, 296] width 12 height 5
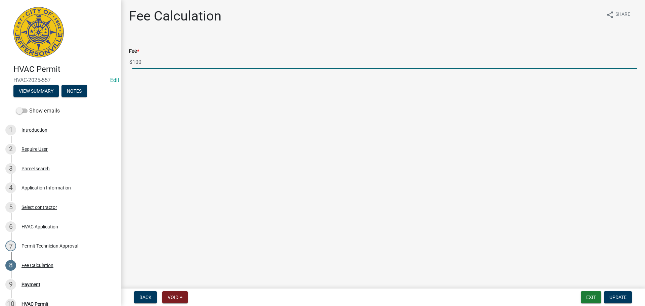
drag, startPoint x: 136, startPoint y: 63, endPoint x: 126, endPoint y: 63, distance: 10.8
click at [126, 63] on div "Fee * $ 100" at bounding box center [383, 53] width 518 height 31
type input "200.00"
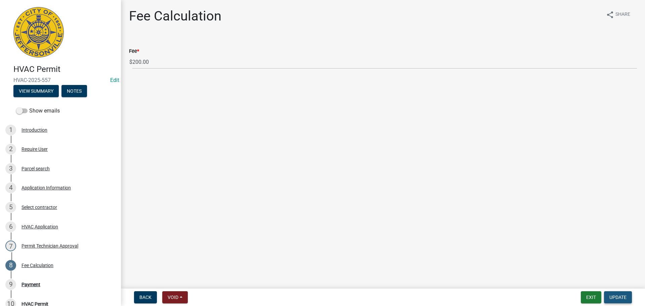
click at [624, 299] on span "Update" at bounding box center [617, 296] width 17 height 5
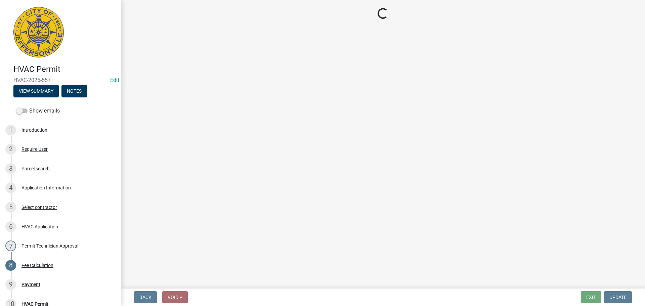
select select "3: 3"
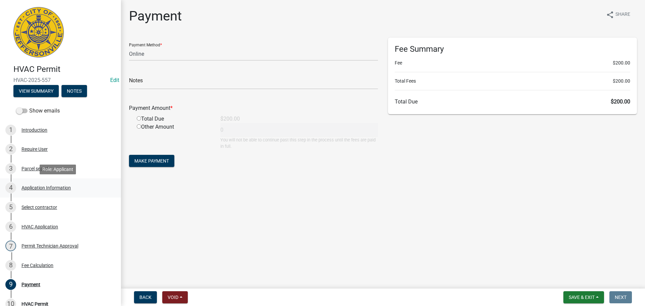
click at [46, 185] on div "Application Information" at bounding box center [45, 187] width 49 height 5
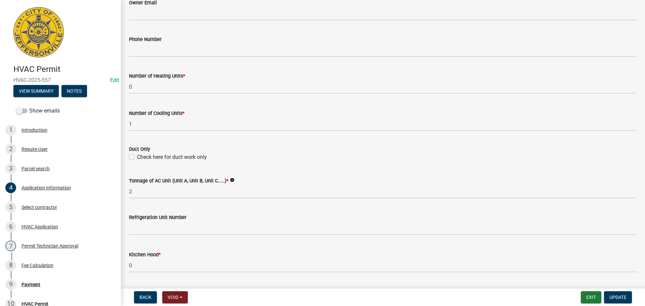
scroll to position [250, 0]
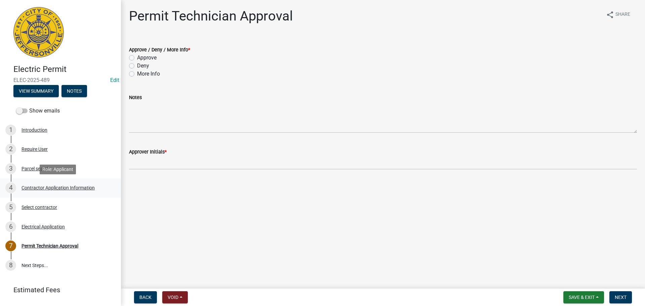
click at [73, 187] on div "Contractor Application Information" at bounding box center [57, 187] width 73 height 5
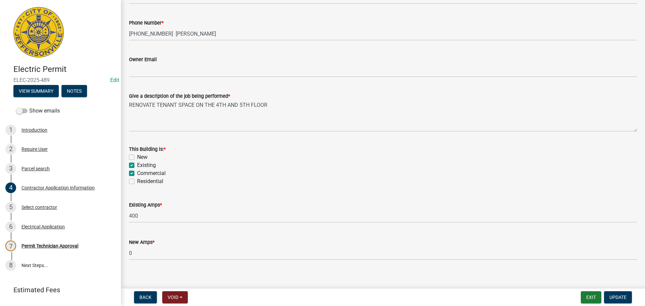
scroll to position [271, 0]
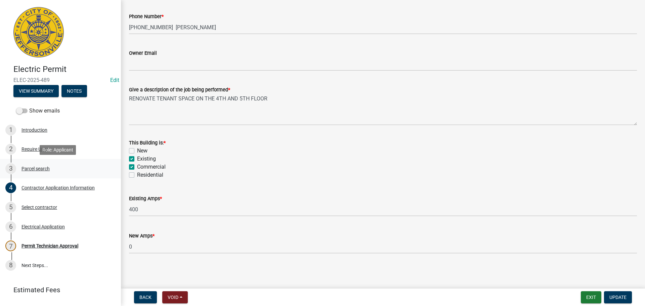
click at [34, 166] on div "Parcel search" at bounding box center [35, 168] width 28 height 5
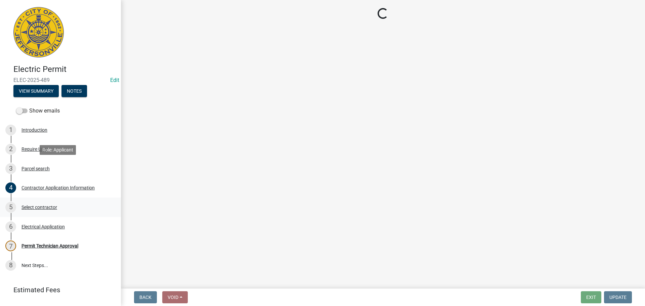
scroll to position [0, 0]
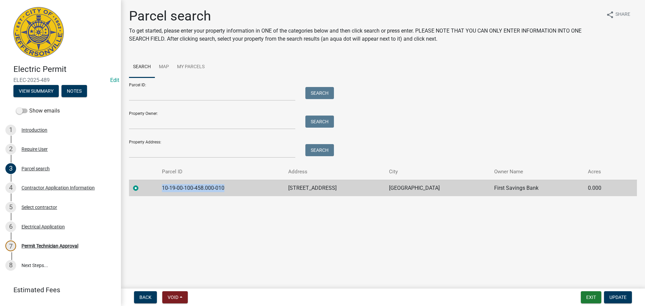
drag, startPoint x: 210, startPoint y: 185, endPoint x: 159, endPoint y: 184, distance: 51.0
click at [159, 184] on td "10-19-00-100-458.000-010" at bounding box center [221, 188] width 126 height 16
copy td "10-19-00-100-458.000-010"
click at [32, 206] on div "Select contractor" at bounding box center [39, 207] width 36 height 5
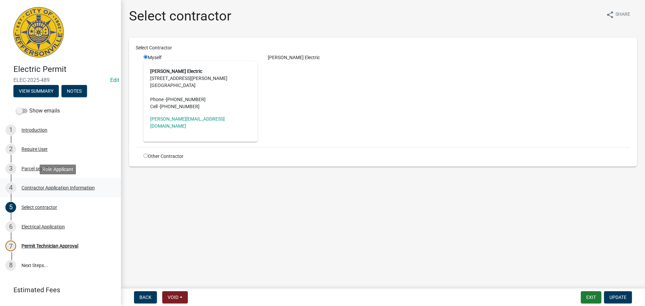
click at [68, 190] on div "Contractor Application Information" at bounding box center [57, 187] width 73 height 5
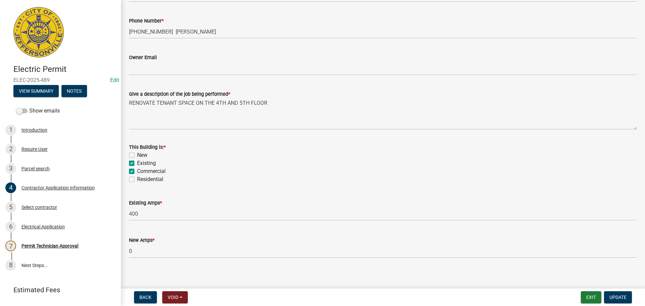
scroll to position [271, 0]
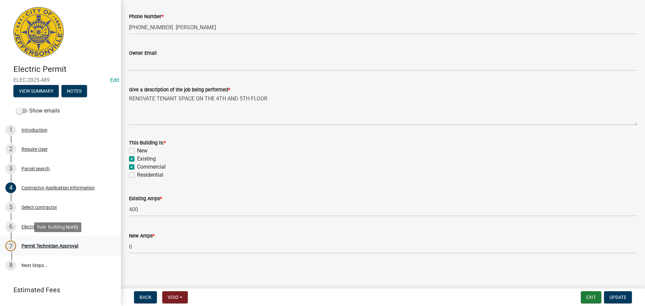
click at [24, 245] on div "Permit Technician Approval" at bounding box center [49, 245] width 57 height 5
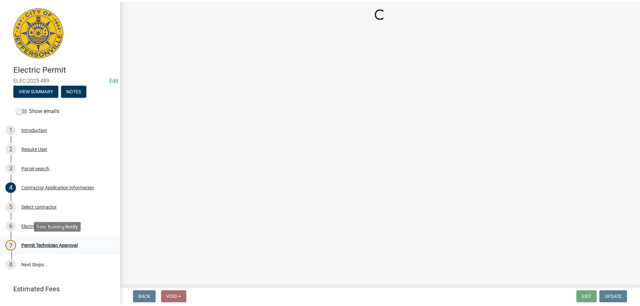
scroll to position [0, 0]
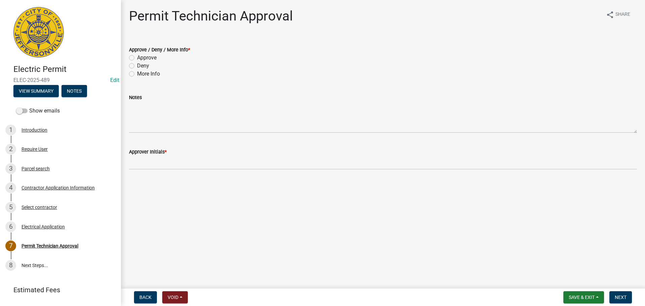
click at [147, 56] on label "Approve" at bounding box center [146, 58] width 19 height 8
click at [141, 56] on input "Approve" at bounding box center [139, 56] width 4 height 4
radio input "true"
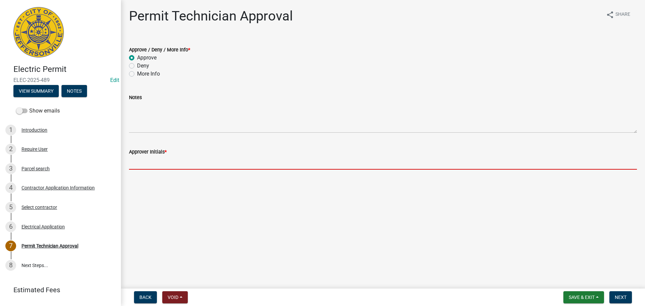
click at [168, 161] on input "Approver Initials *" at bounding box center [383, 163] width 508 height 14
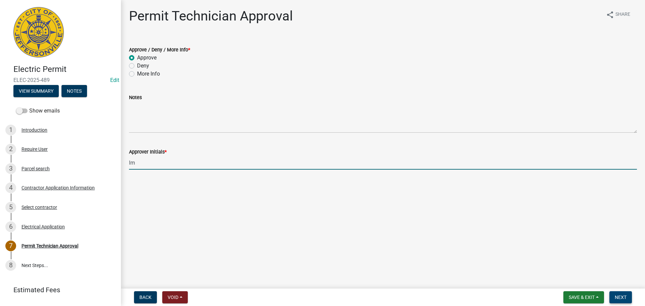
type input "lm"
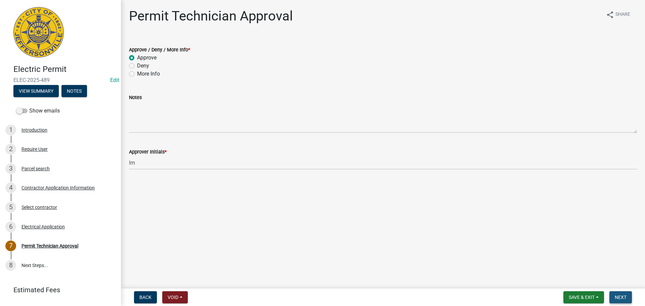
click at [616, 293] on button "Next" at bounding box center [620, 297] width 22 height 12
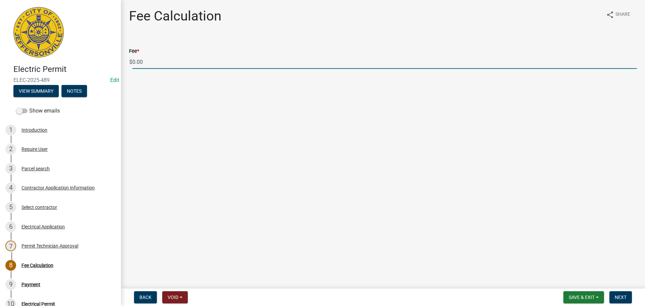
drag, startPoint x: 158, startPoint y: 65, endPoint x: 114, endPoint y: 64, distance: 44.0
click at [114, 64] on div "Electric Permit ELEC-2025-489 Edit View Summary Notes Show emails 1 Introductio…" at bounding box center [322, 153] width 645 height 306
type input "320.00"
click at [625, 298] on span "Next" at bounding box center [620, 296] width 12 height 5
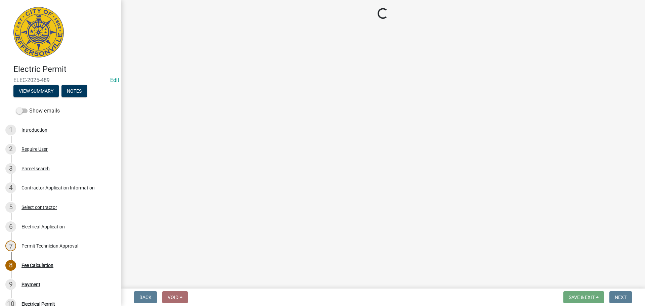
select select "3: 3"
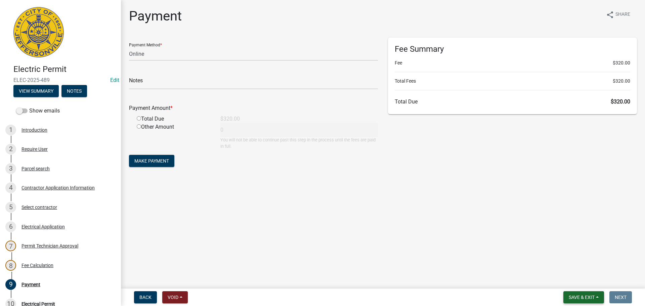
click at [583, 299] on span "Save & Exit" at bounding box center [581, 296] width 26 height 5
click at [577, 282] on button "Save & Exit" at bounding box center [577, 280] width 54 height 16
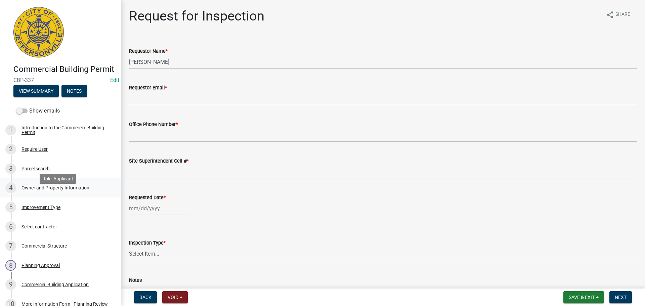
click at [42, 190] on div "Owner and Property Information" at bounding box center [55, 187] width 68 height 5
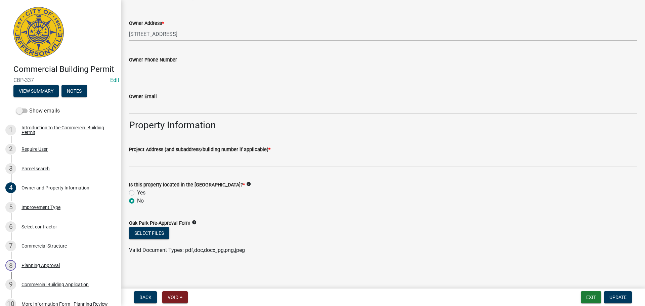
scroll to position [265, 0]
click at [32, 171] on div "Parcel search" at bounding box center [35, 168] width 28 height 5
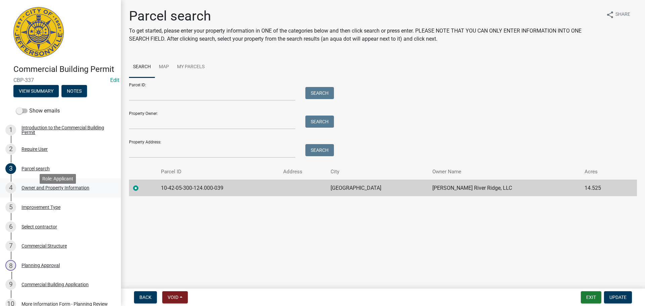
click at [54, 190] on div "Owner and Property Information" at bounding box center [55, 187] width 68 height 5
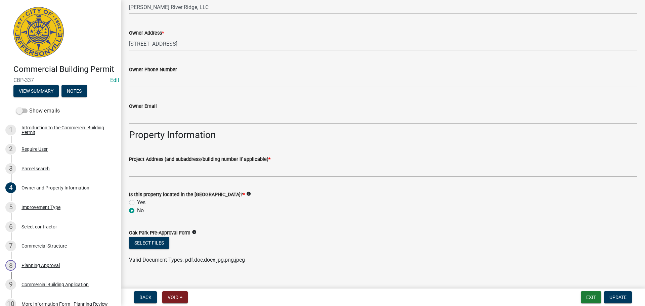
scroll to position [265, 0]
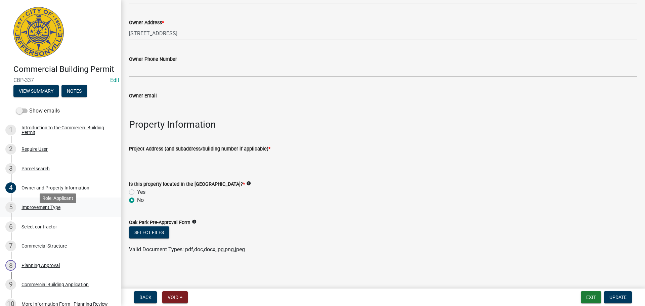
click at [52, 210] on div "Improvement Type" at bounding box center [40, 207] width 39 height 5
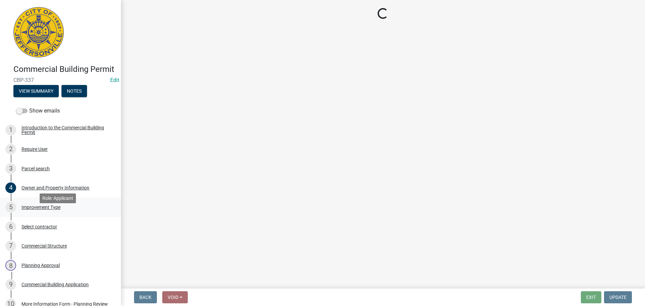
scroll to position [0, 0]
